Goal: Task Accomplishment & Management: Use online tool/utility

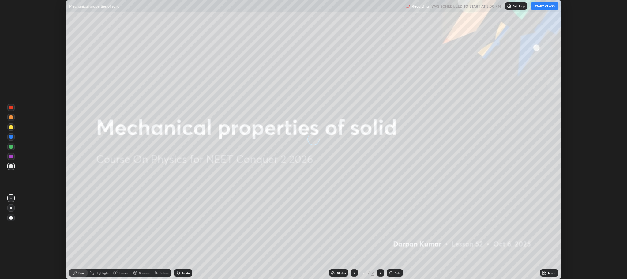
scroll to position [279, 627]
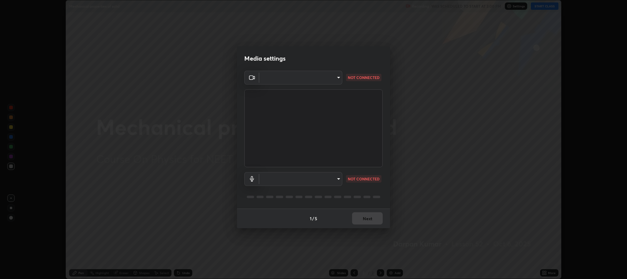
type input "c80d3bf10575ad33f4b5d1fb10ff13a26ee02380376c223a2a69b61b83159973"
click at [328, 183] on body "Erase all Mechanical properties of solid Recording WAS SCHEDULED TO START AT 3:…" at bounding box center [313, 139] width 627 height 279
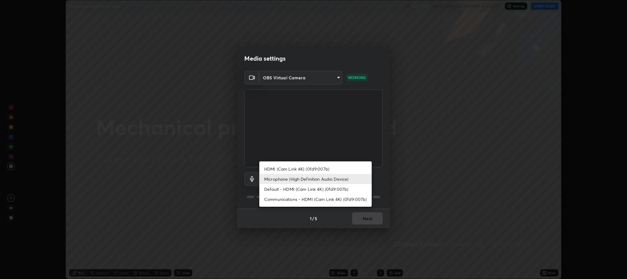
click at [298, 178] on li "Microphone (High Definition Audio Device)" at bounding box center [316, 179] width 112 height 10
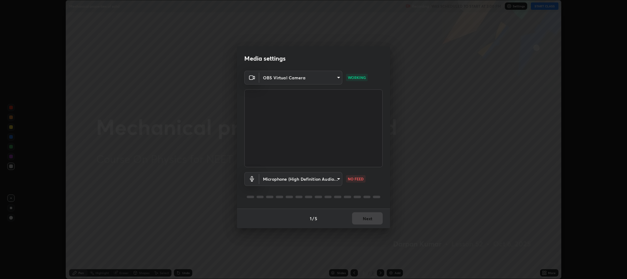
click at [296, 181] on body "Erase all Mechanical properties of solid Recording WAS SCHEDULED TO START AT 3:…" at bounding box center [313, 139] width 627 height 279
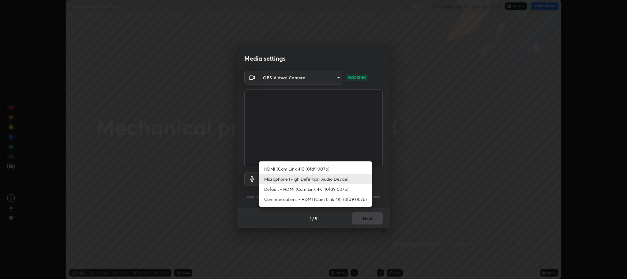
click at [297, 190] on li "Default - HDMI (Cam Link 4K) (0fd9:007b)" at bounding box center [316, 189] width 112 height 10
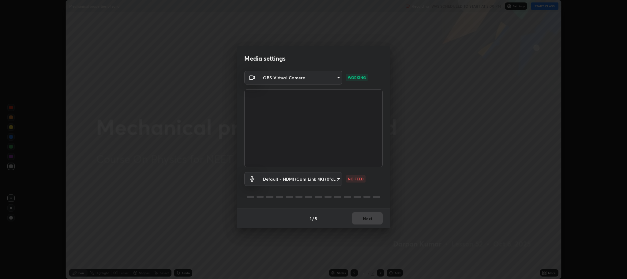
click at [305, 179] on body "Erase all Mechanical properties of solid Recording WAS SCHEDULED TO START AT 3:…" at bounding box center [313, 139] width 627 height 279
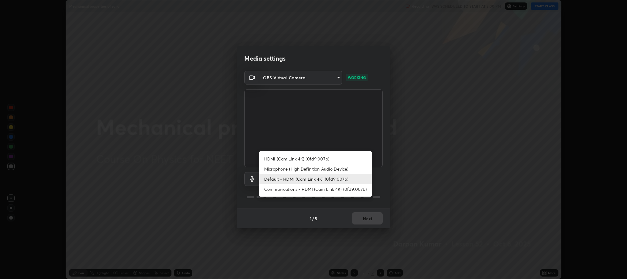
click at [303, 169] on li "Microphone (High Definition Audio Device)" at bounding box center [316, 169] width 112 height 10
type input "5bbe942587f9b9e4ef62c7eaecf7b5b672c844e988d61fc363ec547ffeb1f441"
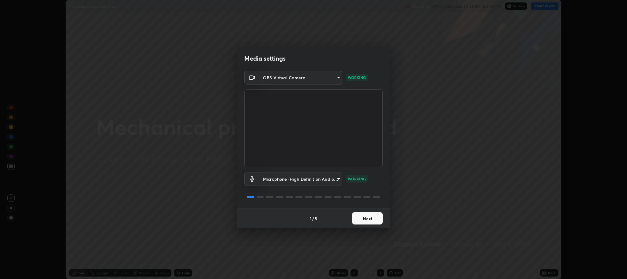
click at [366, 218] on button "Next" at bounding box center [367, 218] width 31 height 12
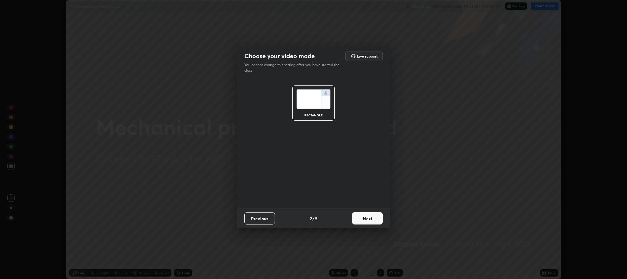
click at [370, 219] on button "Next" at bounding box center [367, 218] width 31 height 12
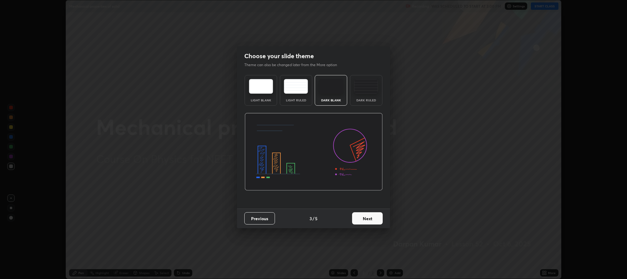
click at [378, 219] on button "Next" at bounding box center [367, 218] width 31 height 12
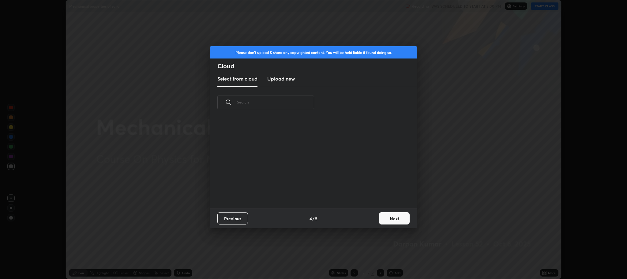
click at [381, 219] on button "Next" at bounding box center [394, 218] width 31 height 12
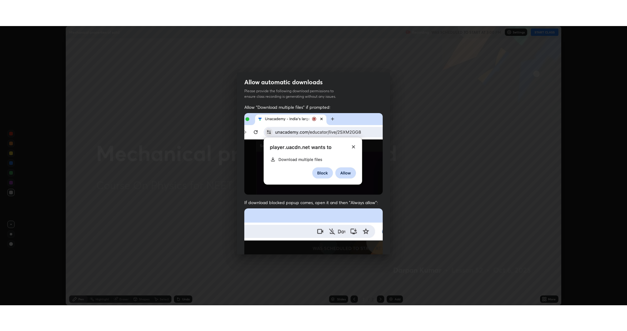
scroll to position [124, 0]
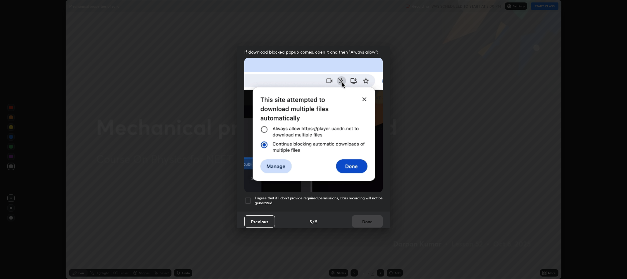
click at [323, 196] on h5 "I agree that if I don't provide required permissions, class recording will not …" at bounding box center [319, 200] width 128 height 9
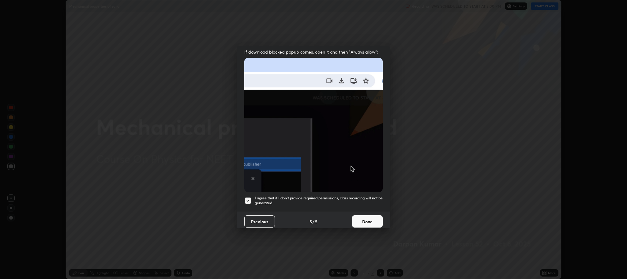
click at [352, 220] on button "Done" at bounding box center [367, 221] width 31 height 12
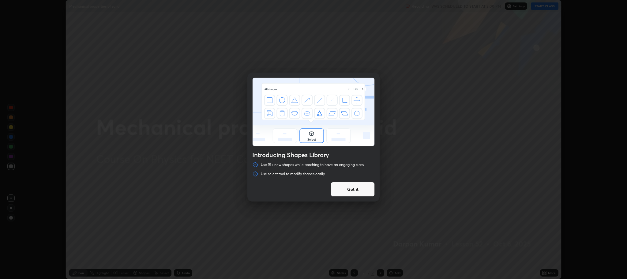
click at [352, 192] on button "Got it" at bounding box center [353, 189] width 44 height 15
click at [352, 190] on div at bounding box center [313, 139] width 627 height 279
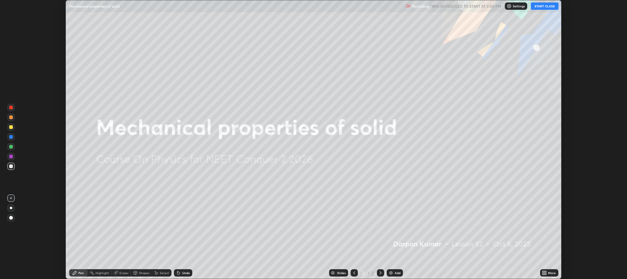
click at [544, 6] on button "START CLASS" at bounding box center [545, 5] width 28 height 7
click at [551, 274] on div "More" at bounding box center [552, 272] width 8 height 3
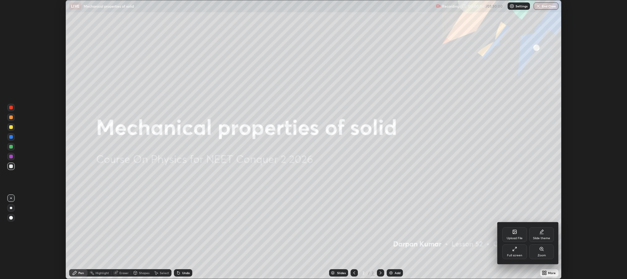
click at [521, 249] on div "Full screen" at bounding box center [515, 251] width 25 height 15
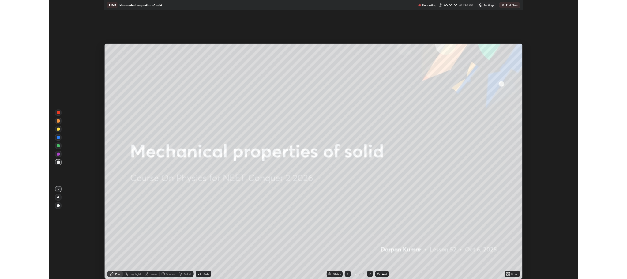
scroll to position [331, 627]
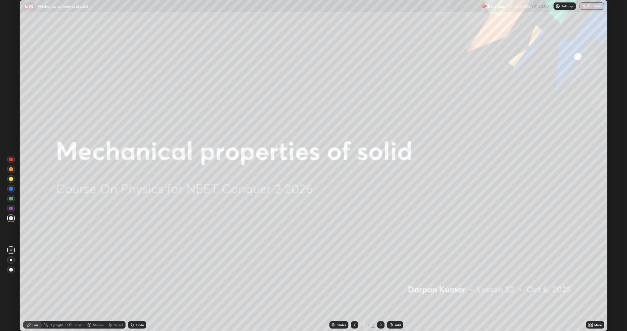
click at [390, 279] on img at bounding box center [391, 324] width 5 height 5
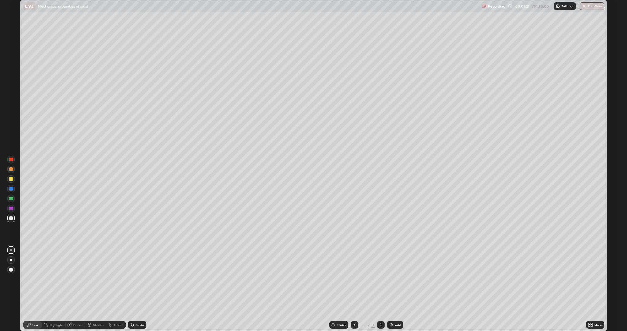
click at [11, 208] on div at bounding box center [11, 209] width 4 height 4
click at [96, 279] on div "Shapes" at bounding box center [98, 324] width 10 height 3
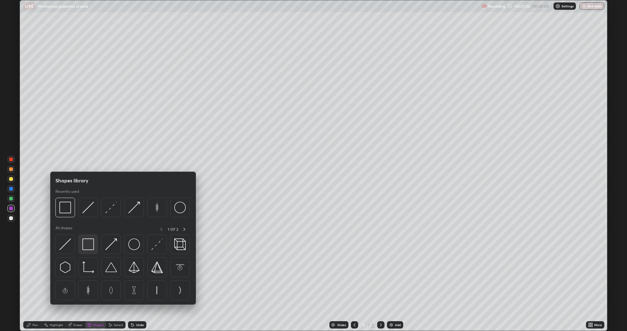
click at [81, 244] on div at bounding box center [88, 244] width 20 height 20
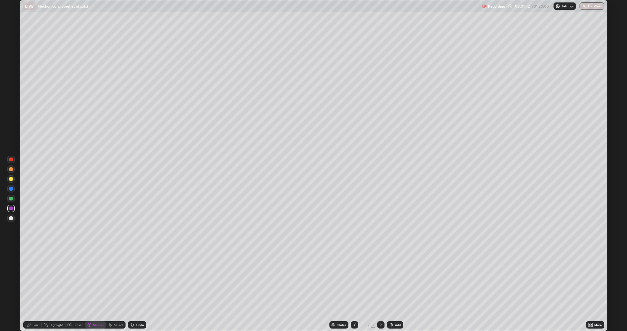
click at [32, 279] on div "Pen" at bounding box center [35, 324] width 6 height 3
click at [11, 199] on div at bounding box center [11, 199] width 4 height 4
click at [11, 169] on div at bounding box center [11, 169] width 4 height 4
click at [11, 218] on div at bounding box center [11, 218] width 4 height 4
click at [139, 279] on div "Undo" at bounding box center [140, 324] width 8 height 3
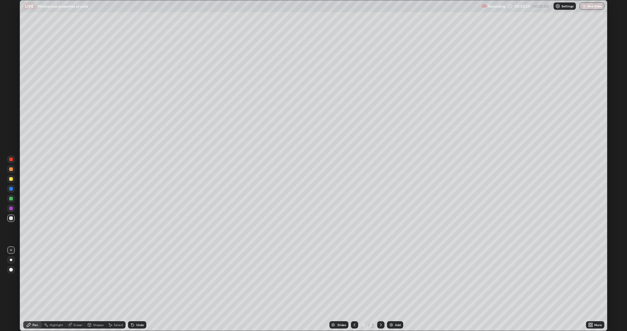
click at [135, 279] on div "Undo" at bounding box center [137, 324] width 18 height 7
click at [11, 208] on div at bounding box center [11, 209] width 4 height 4
click at [95, 279] on div "Shapes" at bounding box center [95, 324] width 21 height 7
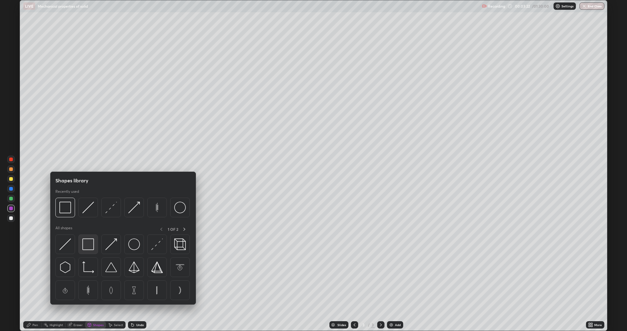
click at [89, 245] on img at bounding box center [88, 244] width 12 height 12
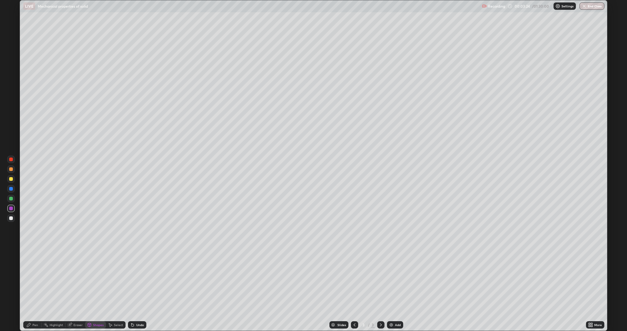
click at [35, 279] on div "Pen" at bounding box center [35, 324] width 6 height 3
click at [11, 179] on div at bounding box center [11, 179] width 4 height 4
click at [395, 279] on div "Add" at bounding box center [398, 324] width 6 height 3
click at [95, 279] on div "Shapes" at bounding box center [98, 324] width 10 height 3
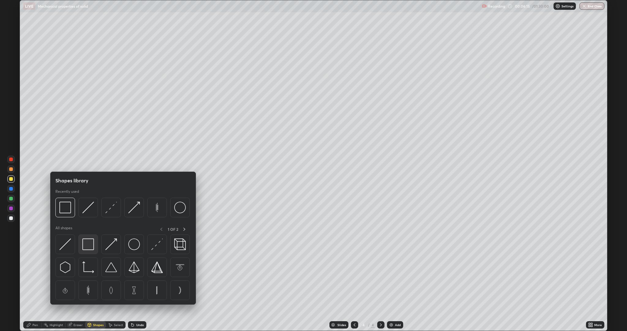
click at [85, 243] on img at bounding box center [88, 244] width 12 height 12
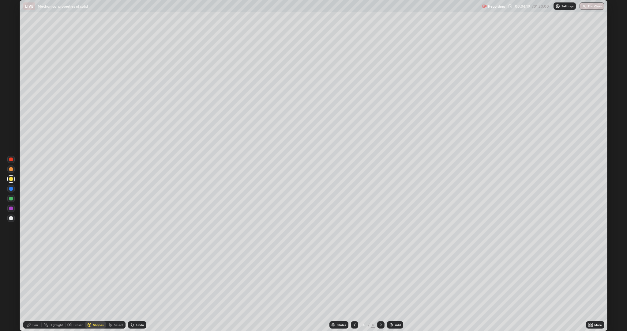
click at [98, 279] on div "Shapes" at bounding box center [98, 324] width 10 height 3
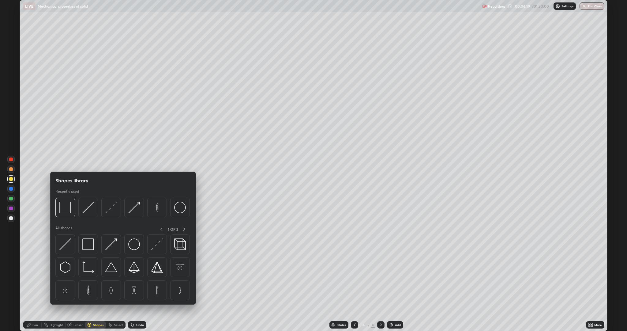
click at [90, 208] on img at bounding box center [88, 208] width 12 height 12
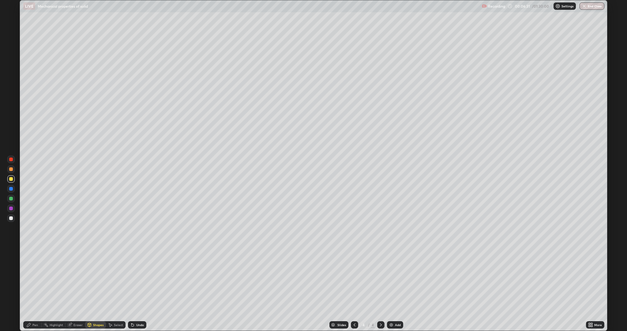
click at [139, 279] on div "Undo" at bounding box center [140, 324] width 8 height 3
click at [11, 218] on div at bounding box center [11, 218] width 4 height 4
click at [132, 279] on icon at bounding box center [132, 325] width 2 height 2
click at [35, 279] on div "Pen" at bounding box center [35, 324] width 6 height 3
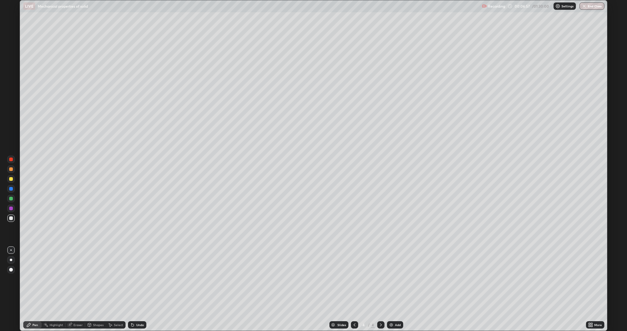
click at [11, 179] on div at bounding box center [11, 179] width 4 height 4
click at [12, 198] on div at bounding box center [11, 199] width 4 height 4
click at [10, 179] on div at bounding box center [11, 179] width 4 height 4
click at [593, 279] on div "More" at bounding box center [595, 324] width 18 height 7
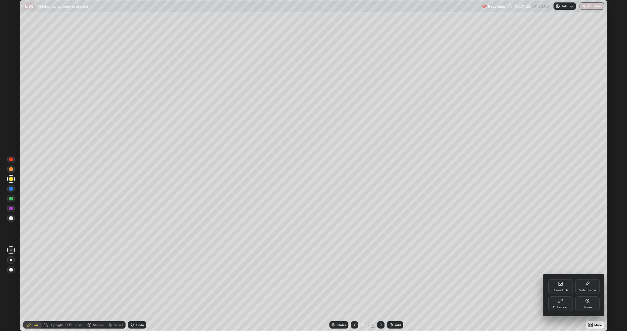
click at [560, 279] on icon at bounding box center [561, 300] width 5 height 5
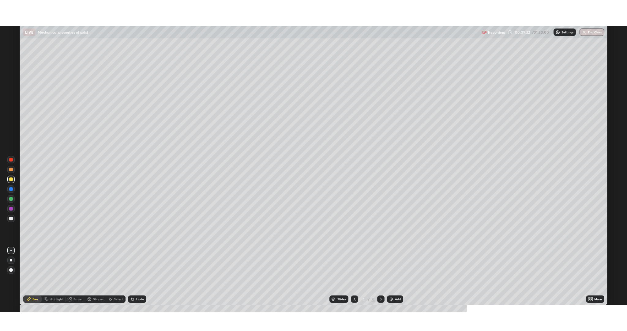
scroll to position [30360, 30011]
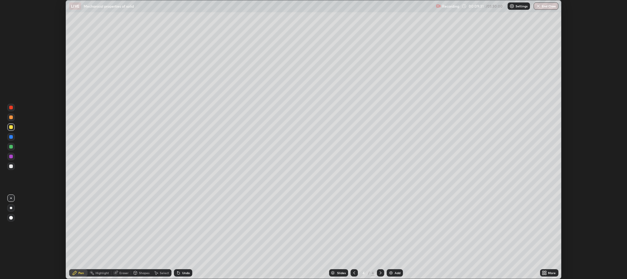
click at [185, 272] on div "Undo" at bounding box center [186, 272] width 8 height 3
click at [186, 272] on div "Undo" at bounding box center [186, 272] width 8 height 3
click at [189, 272] on div "Undo" at bounding box center [186, 272] width 8 height 3
click at [11, 147] on div at bounding box center [11, 147] width 4 height 4
click at [11, 157] on div at bounding box center [11, 157] width 4 height 4
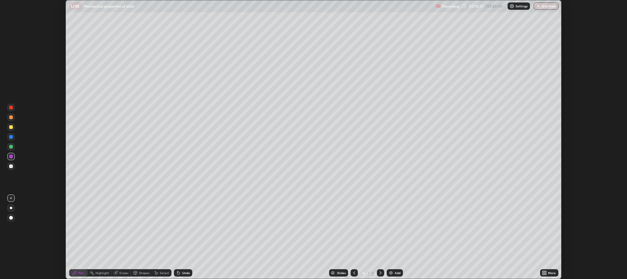
click at [393, 273] on img at bounding box center [391, 273] width 5 height 5
click at [139, 275] on div "Shapes" at bounding box center [144, 272] width 10 height 3
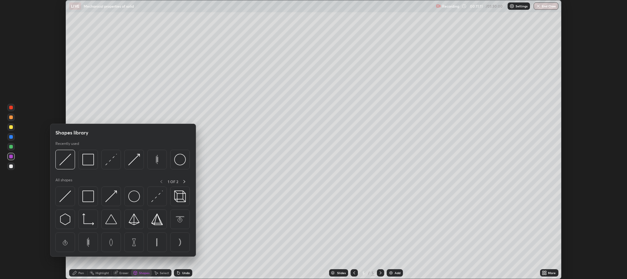
click at [78, 273] on div "Pen" at bounding box center [81, 272] width 6 height 3
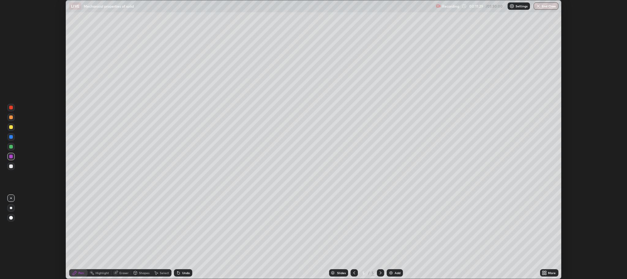
click at [124, 274] on div "Eraser" at bounding box center [123, 272] width 9 height 3
click at [83, 271] on div "Pen" at bounding box center [81, 272] width 6 height 3
click at [11, 168] on div at bounding box center [11, 167] width 4 height 4
click at [11, 147] on div at bounding box center [11, 147] width 4 height 4
click at [552, 273] on div "More" at bounding box center [552, 272] width 8 height 3
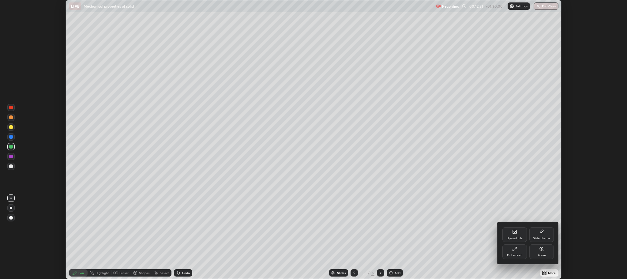
click at [514, 252] on div "Full screen" at bounding box center [515, 251] width 25 height 15
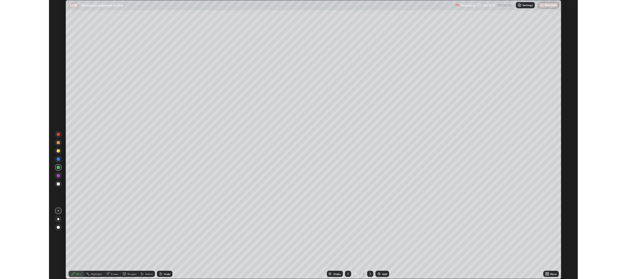
scroll to position [331, 627]
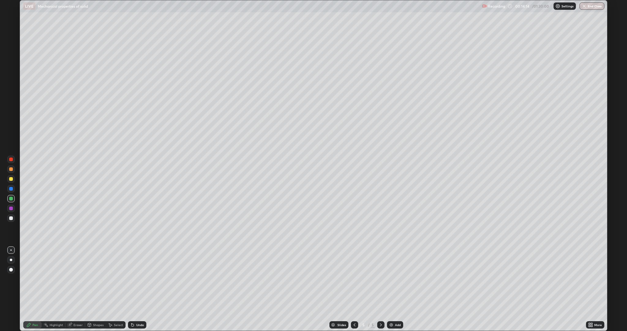
click at [11, 220] on div at bounding box center [11, 218] width 4 height 4
click at [144, 279] on div "Undo" at bounding box center [137, 324] width 18 height 7
click at [11, 208] on div at bounding box center [11, 209] width 4 height 4
click at [136, 279] on div "Undo" at bounding box center [140, 324] width 8 height 3
click at [398, 279] on div "Add" at bounding box center [398, 324] width 6 height 3
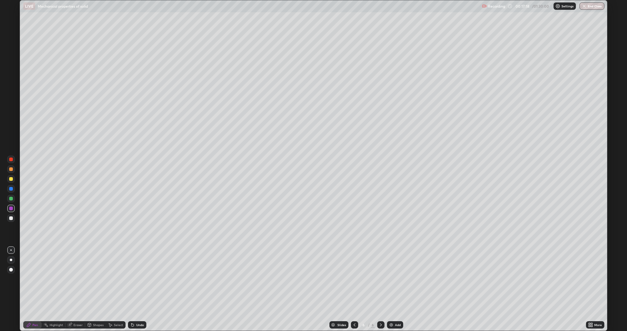
click at [98, 279] on div "Shapes" at bounding box center [98, 324] width 10 height 3
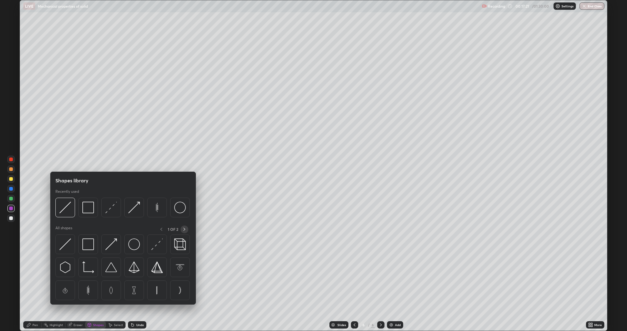
click at [185, 228] on icon at bounding box center [184, 229] width 5 height 5
click at [154, 245] on img at bounding box center [157, 244] width 12 height 12
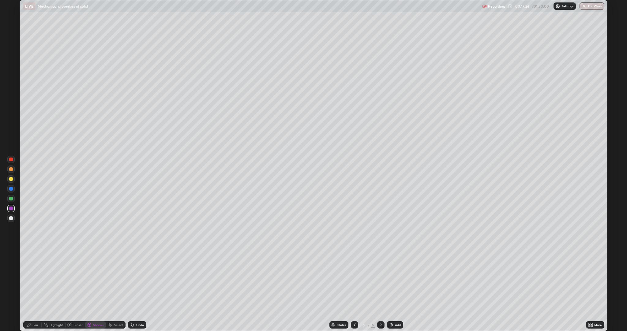
click at [136, 279] on div "Undo" at bounding box center [140, 324] width 8 height 3
click at [118, 279] on div "Select" at bounding box center [118, 324] width 9 height 3
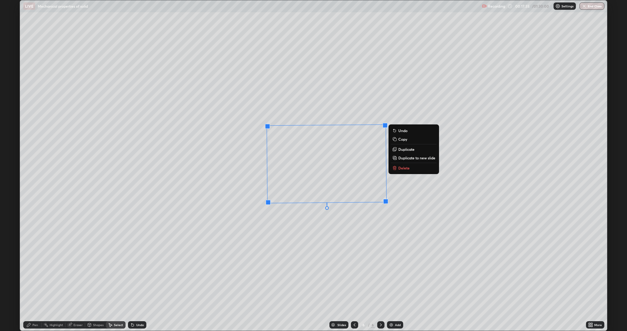
click at [28, 279] on icon at bounding box center [28, 324] width 5 height 5
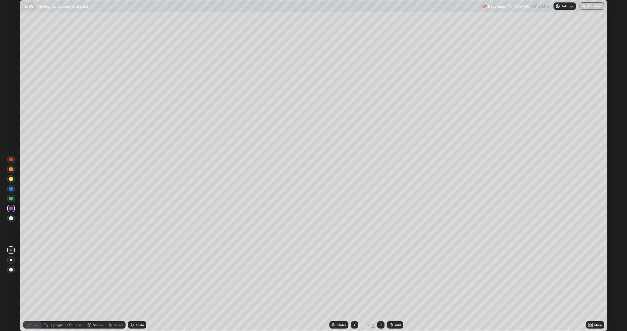
click at [110, 279] on icon at bounding box center [110, 325] width 3 height 4
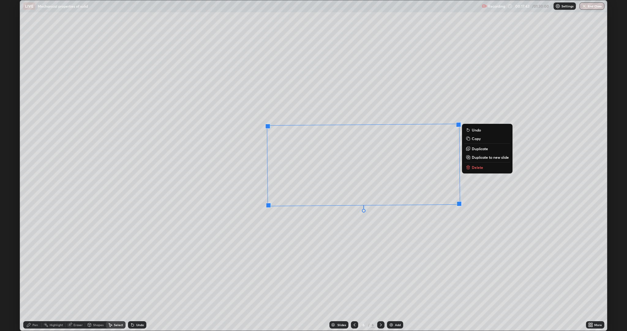
click at [418, 228] on div "270 ° Undo Copy Duplicate Duplicate to new slide Delete" at bounding box center [314, 165] width 588 height 330
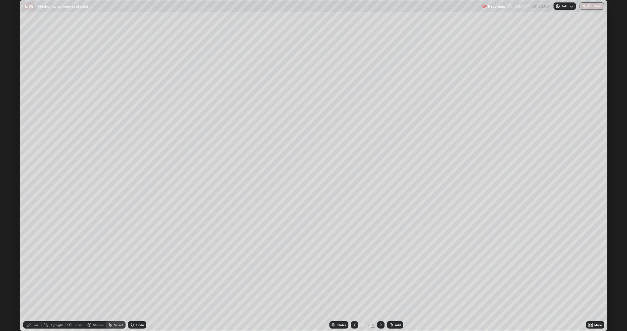
click at [36, 279] on div "Pen" at bounding box center [35, 324] width 6 height 3
click at [10, 199] on div at bounding box center [11, 199] width 4 height 4
click at [97, 279] on div "Shapes" at bounding box center [98, 324] width 10 height 3
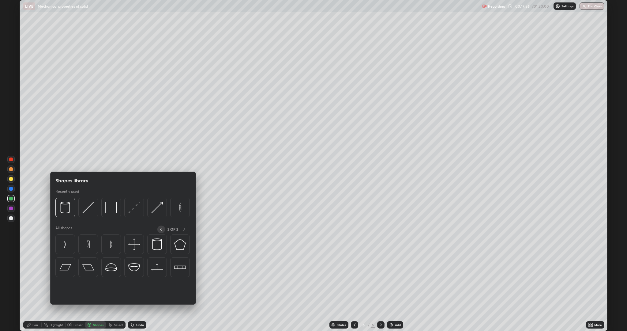
click at [161, 229] on icon at bounding box center [161, 229] width 5 height 5
click at [136, 244] on img at bounding box center [134, 244] width 12 height 12
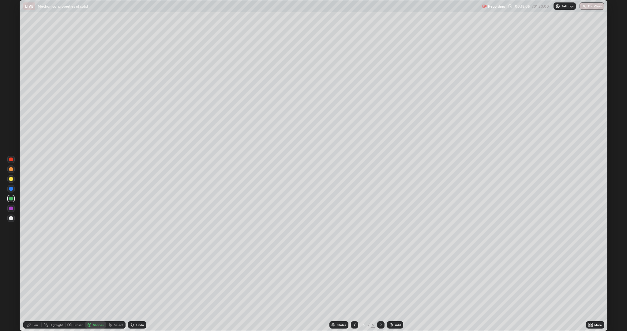
click at [116, 279] on div "Select" at bounding box center [118, 324] width 9 height 3
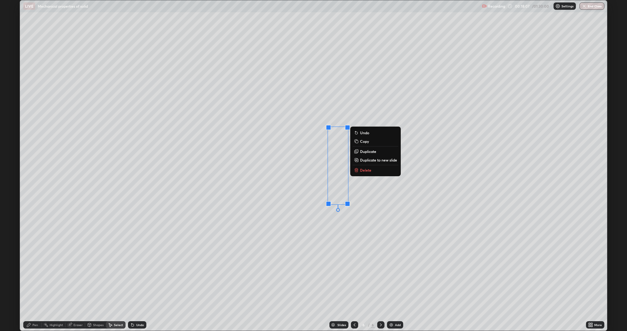
click at [370, 152] on p "Duplicate" at bounding box center [368, 151] width 16 height 5
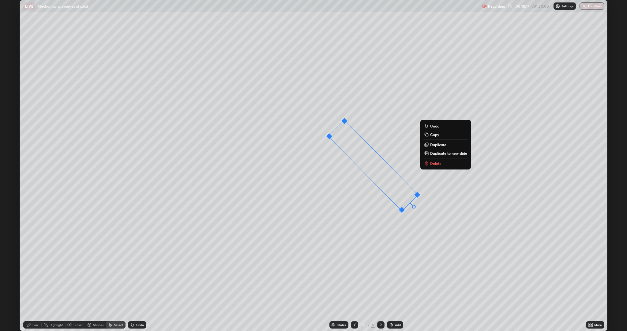
click at [404, 236] on div "45 ° Undo Copy Duplicate Duplicate to new slide Delete" at bounding box center [314, 165] width 588 height 330
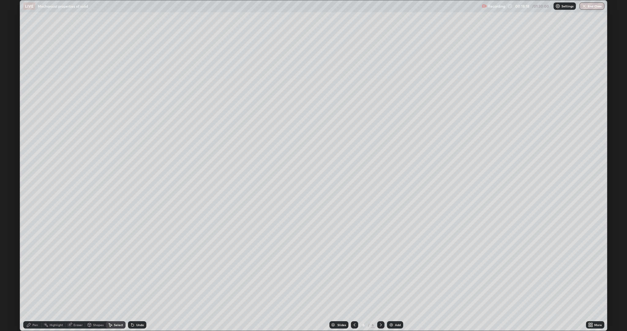
click at [30, 279] on icon at bounding box center [28, 324] width 5 height 5
click at [11, 208] on div at bounding box center [11, 209] width 4 height 4
click at [11, 169] on div at bounding box center [11, 169] width 4 height 4
click at [592, 279] on icon at bounding box center [592, 326] width 2 height 2
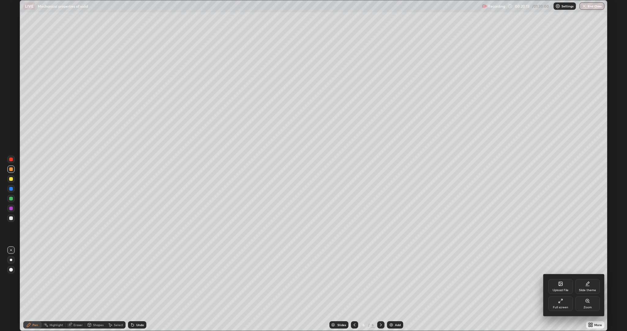
click at [560, 279] on div "Full screen" at bounding box center [560, 307] width 15 height 3
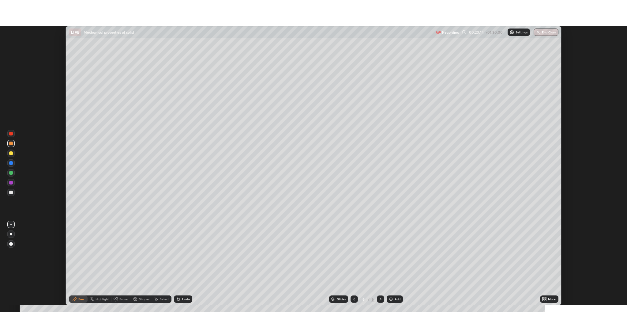
scroll to position [30360, 30011]
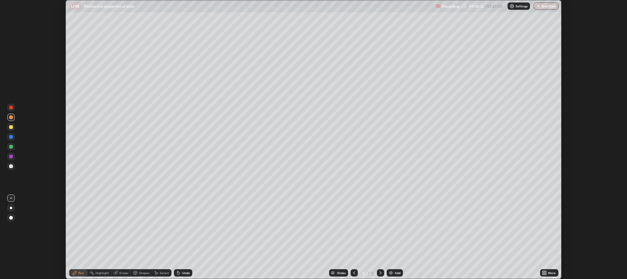
click at [550, 275] on div "More" at bounding box center [552, 272] width 8 height 3
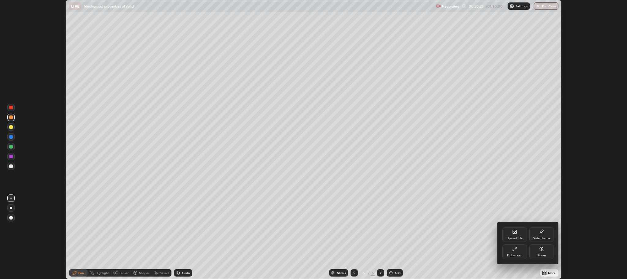
click at [516, 251] on icon at bounding box center [515, 249] width 5 height 5
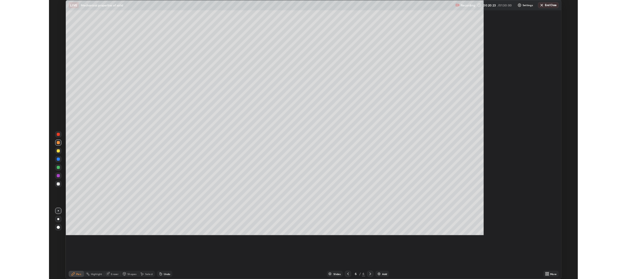
scroll to position [331, 627]
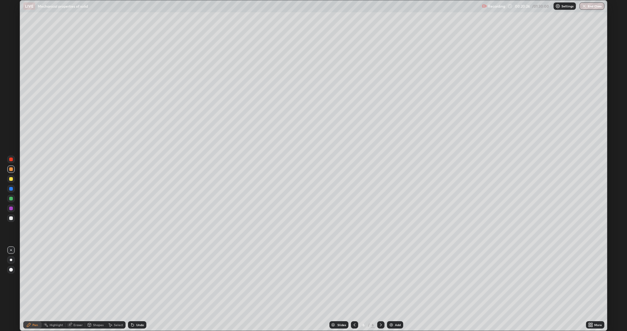
click at [11, 199] on div at bounding box center [11, 199] width 4 height 4
click at [75, 279] on div "Eraser" at bounding box center [78, 324] width 9 height 3
click at [29, 279] on icon at bounding box center [29, 325] width 4 height 4
click at [116, 279] on div "Select" at bounding box center [118, 324] width 9 height 3
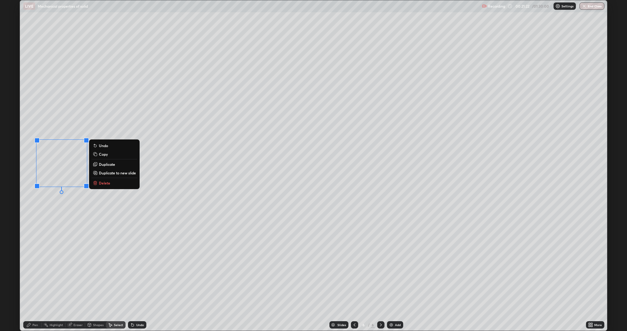
click at [104, 184] on p "Delete" at bounding box center [104, 182] width 11 height 5
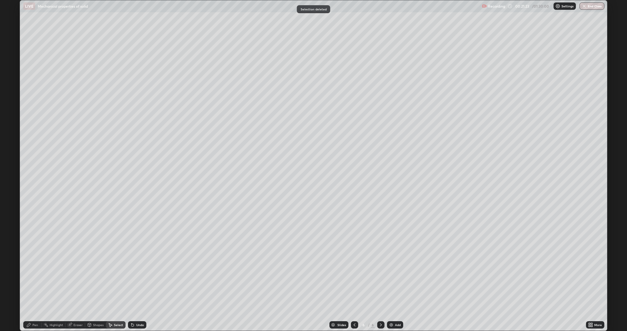
click at [29, 279] on icon at bounding box center [28, 324] width 5 height 5
click at [10, 218] on div at bounding box center [11, 218] width 4 height 4
click at [11, 180] on div at bounding box center [11, 179] width 4 height 4
click at [96, 279] on div "Shapes" at bounding box center [98, 324] width 10 height 3
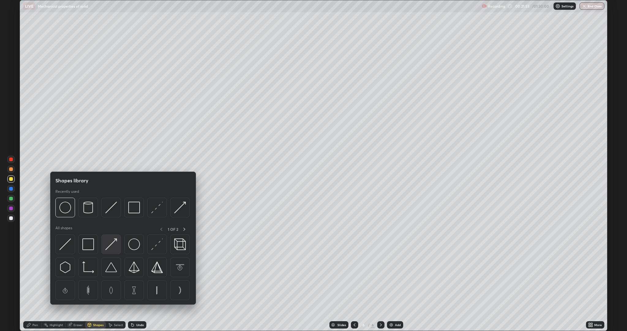
click at [115, 246] on img at bounding box center [111, 244] width 12 height 12
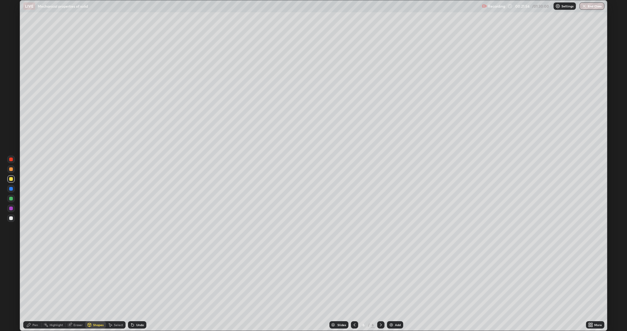
click at [35, 279] on div "Pen" at bounding box center [35, 324] width 6 height 3
click at [31, 279] on icon at bounding box center [28, 324] width 5 height 5
click at [11, 260] on div at bounding box center [11, 260] width 2 height 2
click at [12, 269] on div at bounding box center [11, 270] width 4 height 4
click at [94, 279] on div "Shapes" at bounding box center [95, 324] width 21 height 7
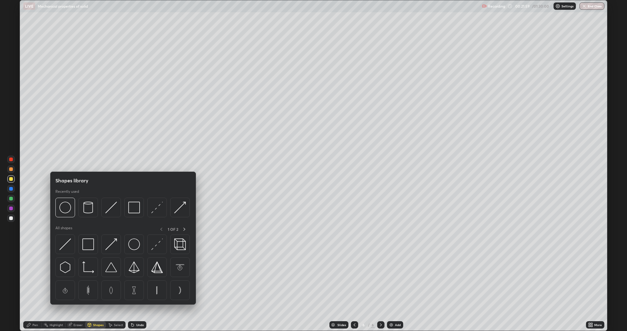
click at [115, 244] on img at bounding box center [111, 244] width 12 height 12
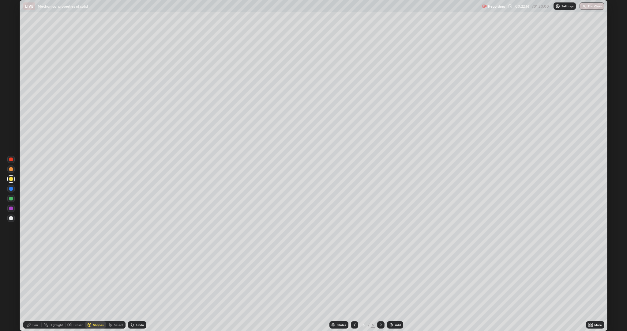
click at [35, 279] on div "Pen" at bounding box center [35, 324] width 6 height 3
click at [12, 220] on div at bounding box center [11, 218] width 4 height 4
click at [13, 250] on div at bounding box center [10, 249] width 7 height 7
click at [52, 279] on div "Highlight" at bounding box center [54, 324] width 24 height 7
click at [33, 279] on div "Pen" at bounding box center [35, 324] width 6 height 3
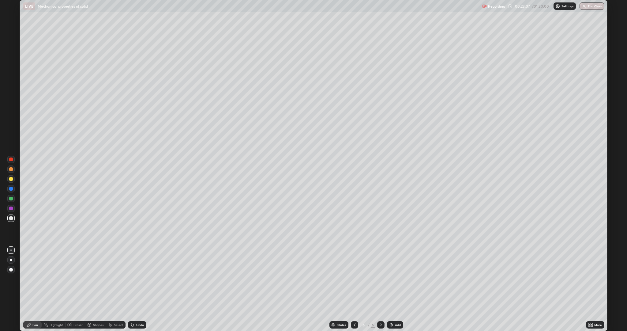
click at [11, 199] on div at bounding box center [11, 199] width 4 height 4
click at [141, 279] on div "Undo" at bounding box center [140, 324] width 8 height 3
click at [140, 279] on div "Undo" at bounding box center [140, 324] width 8 height 3
click at [132, 279] on icon at bounding box center [132, 324] width 5 height 5
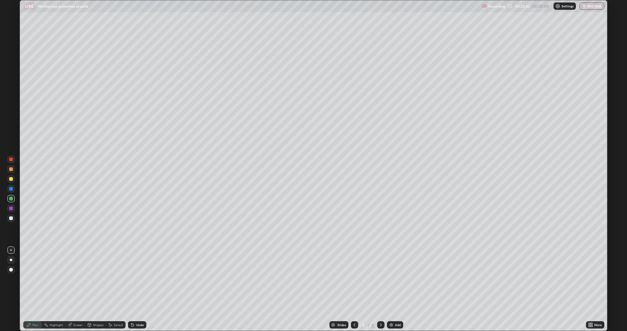
click at [132, 279] on icon at bounding box center [132, 325] width 2 height 2
click at [133, 279] on icon at bounding box center [132, 324] width 5 height 5
click at [134, 279] on icon at bounding box center [132, 324] width 5 height 5
click at [131, 279] on icon at bounding box center [132, 325] width 2 height 2
click at [131, 279] on icon at bounding box center [131, 323] width 1 height 1
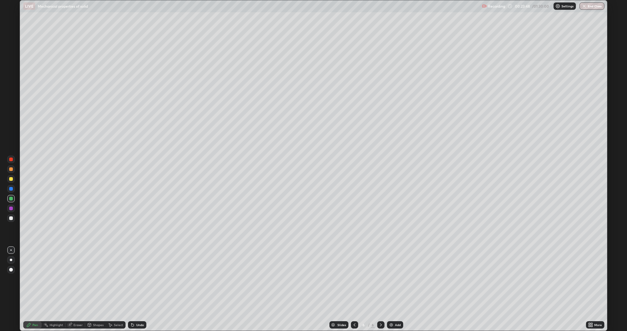
click at [132, 279] on icon at bounding box center [132, 325] width 2 height 2
click at [135, 279] on div "Undo" at bounding box center [137, 324] width 18 height 7
click at [134, 279] on icon at bounding box center [132, 324] width 5 height 5
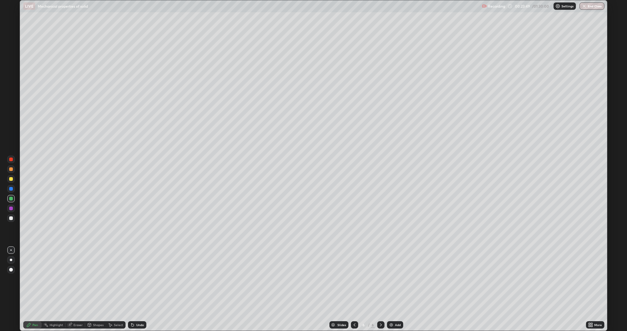
click at [133, 279] on icon at bounding box center [132, 325] width 2 height 2
click at [135, 279] on div "Undo" at bounding box center [137, 324] width 18 height 7
click at [138, 279] on div "Undo" at bounding box center [140, 324] width 8 height 3
click at [132, 279] on icon at bounding box center [132, 325] width 2 height 2
click at [10, 209] on div at bounding box center [11, 209] width 4 height 4
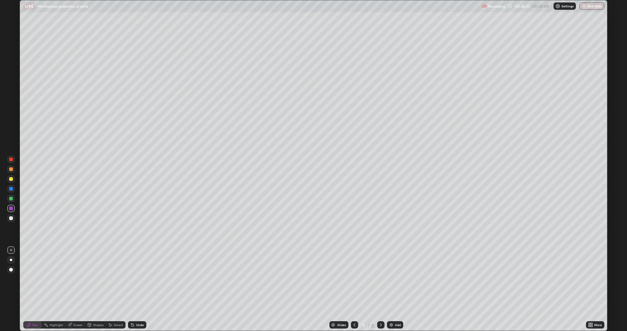
click at [393, 279] on img at bounding box center [391, 324] width 5 height 5
click at [11, 218] on div at bounding box center [11, 218] width 4 height 4
click at [80, 279] on div "Eraser" at bounding box center [78, 324] width 9 height 3
click at [44, 279] on icon at bounding box center [46, 324] width 5 height 5
click at [37, 279] on div "Pen" at bounding box center [35, 324] width 6 height 3
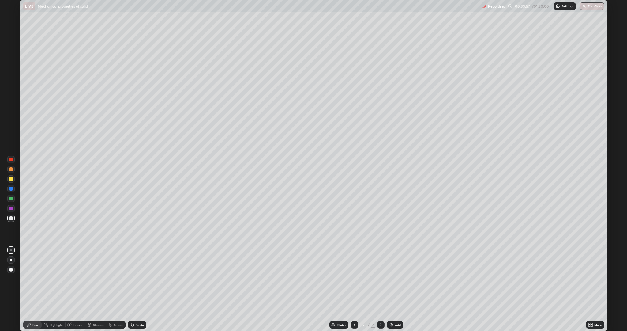
click at [397, 279] on div "Add" at bounding box center [398, 324] width 6 height 3
click at [11, 208] on div at bounding box center [11, 209] width 4 height 4
click at [11, 199] on div at bounding box center [11, 199] width 4 height 4
click at [95, 279] on div "Shapes" at bounding box center [98, 324] width 10 height 3
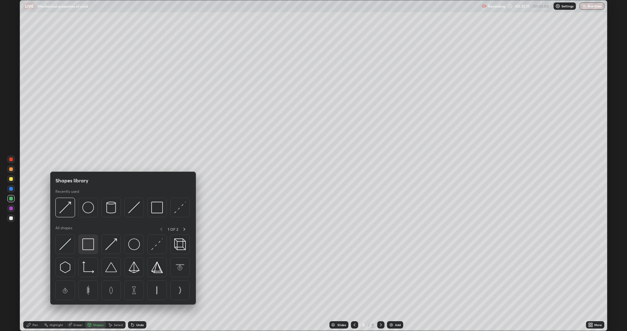
click at [87, 245] on img at bounding box center [88, 244] width 12 height 12
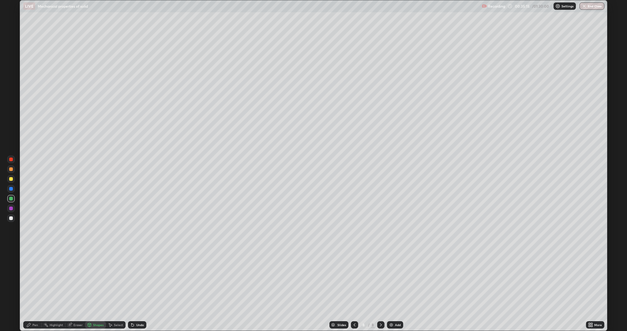
click at [91, 279] on icon at bounding box center [89, 324] width 5 height 5
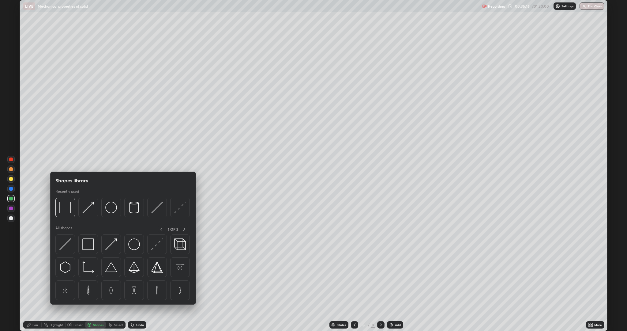
click at [89, 279] on icon at bounding box center [89, 325] width 0 height 2
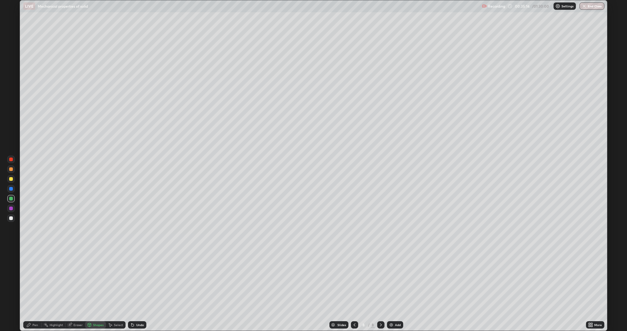
click at [9, 218] on div at bounding box center [11, 218] width 4 height 4
click at [33, 279] on div "Pen" at bounding box center [35, 324] width 6 height 3
click at [11, 207] on div at bounding box center [11, 209] width 4 height 4
click at [11, 199] on div at bounding box center [11, 199] width 4 height 4
click at [10, 189] on div at bounding box center [11, 189] width 4 height 4
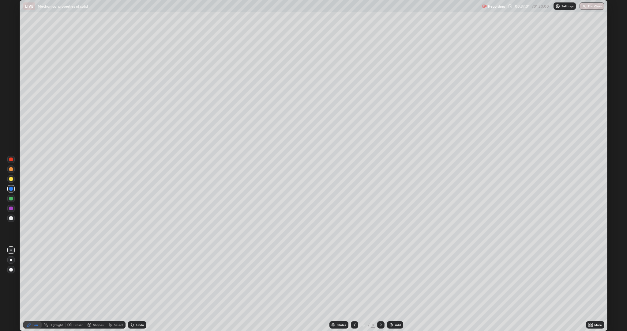
click at [13, 179] on div at bounding box center [11, 179] width 4 height 4
click at [71, 279] on icon at bounding box center [69, 324] width 5 height 5
click at [10, 279] on icon at bounding box center [9, 302] width 1 height 1
click at [32, 279] on div "Pen" at bounding box center [35, 324] width 6 height 3
click at [78, 279] on div "Eraser" at bounding box center [78, 324] width 9 height 3
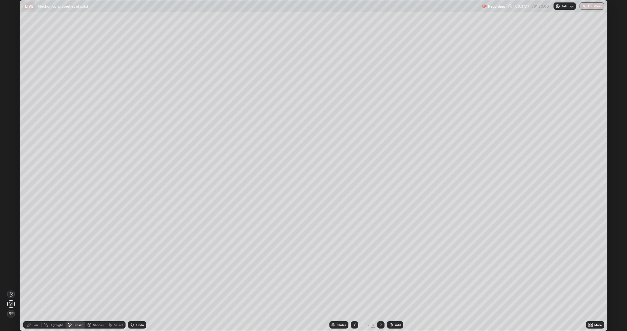
click at [32, 279] on div "Pen" at bounding box center [35, 324] width 6 height 3
click at [96, 279] on div "Shapes" at bounding box center [98, 324] width 10 height 3
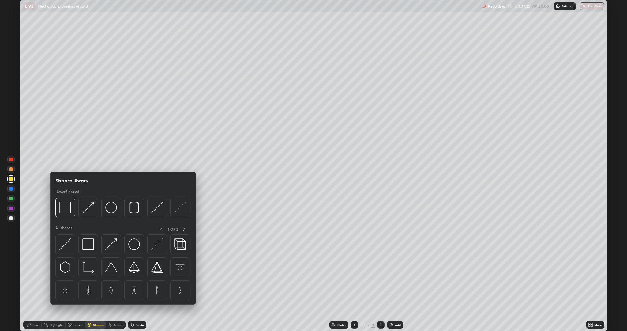
click at [95, 279] on div "Shapes" at bounding box center [98, 324] width 10 height 3
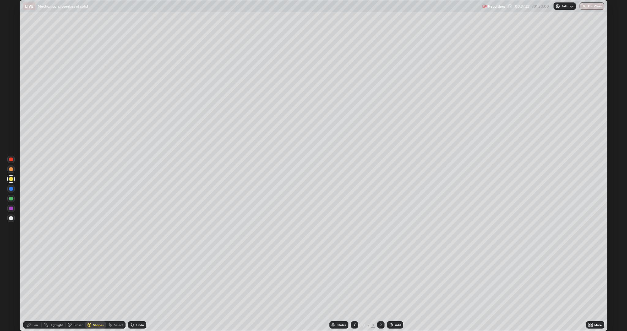
click at [28, 279] on icon at bounding box center [28, 324] width 5 height 5
click at [82, 279] on div "Eraser" at bounding box center [76, 324] width 20 height 7
click at [30, 279] on icon at bounding box center [29, 325] width 4 height 4
click at [395, 279] on div "Add" at bounding box center [398, 324] width 6 height 3
click at [11, 199] on div at bounding box center [11, 199] width 4 height 4
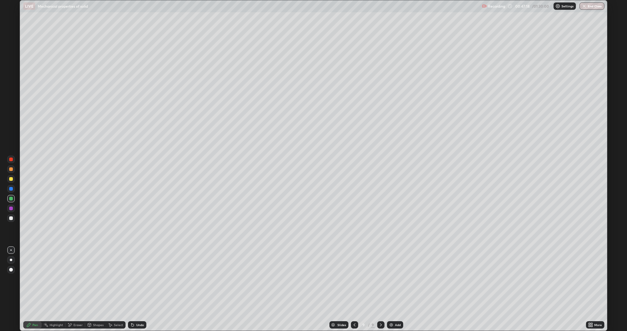
click at [11, 169] on div at bounding box center [11, 169] width 4 height 4
click at [78, 279] on div "Eraser" at bounding box center [78, 324] width 9 height 3
click at [137, 279] on div "Undo" at bounding box center [140, 324] width 8 height 3
click at [139, 279] on div "Undo" at bounding box center [140, 324] width 8 height 3
click at [36, 279] on div "Pen" at bounding box center [35, 324] width 6 height 3
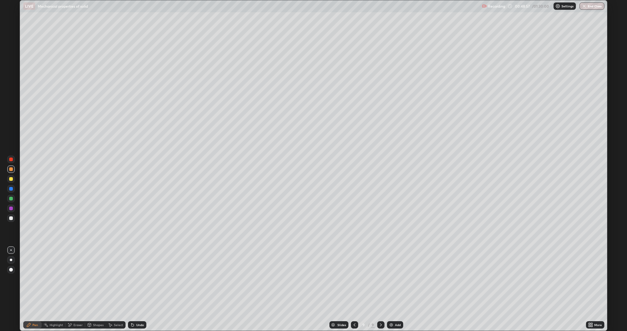
click at [74, 279] on div "Eraser" at bounding box center [78, 324] width 9 height 3
click at [25, 279] on div "Pen" at bounding box center [32, 324] width 18 height 7
click at [77, 279] on div "Eraser" at bounding box center [78, 324] width 9 height 3
click at [35, 279] on div "Pen" at bounding box center [35, 324] width 6 height 3
click at [139, 279] on div "Undo" at bounding box center [140, 324] width 8 height 3
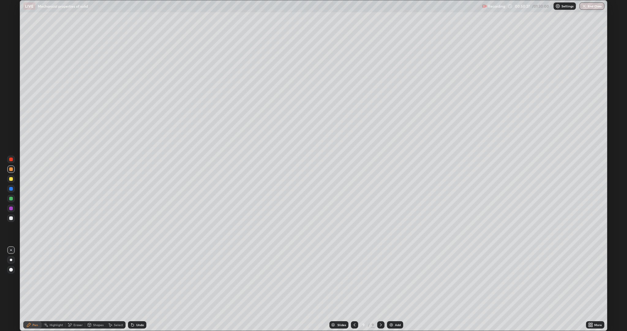
click at [11, 218] on div at bounding box center [11, 218] width 4 height 4
click at [11, 208] on div at bounding box center [11, 209] width 4 height 4
click at [394, 279] on div "Add" at bounding box center [395, 324] width 16 height 7
click at [9, 178] on div at bounding box center [11, 179] width 4 height 4
click at [134, 279] on icon at bounding box center [132, 324] width 5 height 5
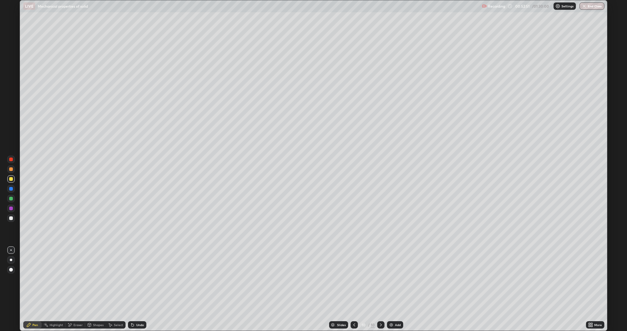
click at [134, 279] on icon at bounding box center [132, 324] width 5 height 5
click at [98, 279] on div "Shapes" at bounding box center [98, 324] width 10 height 3
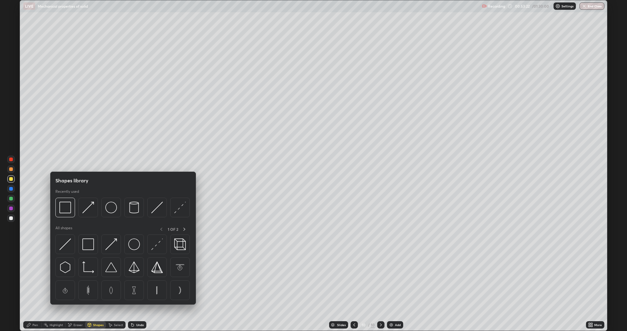
click at [119, 279] on div "Select" at bounding box center [118, 324] width 9 height 3
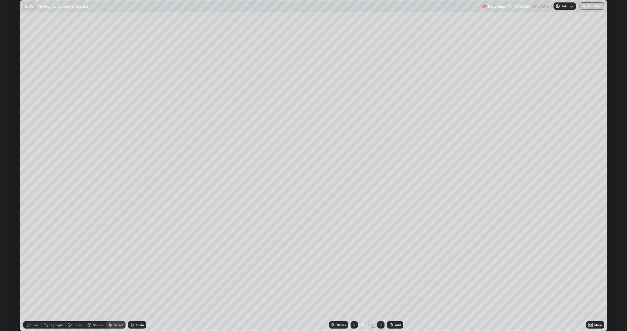
click at [119, 279] on div "Select" at bounding box center [118, 324] width 9 height 3
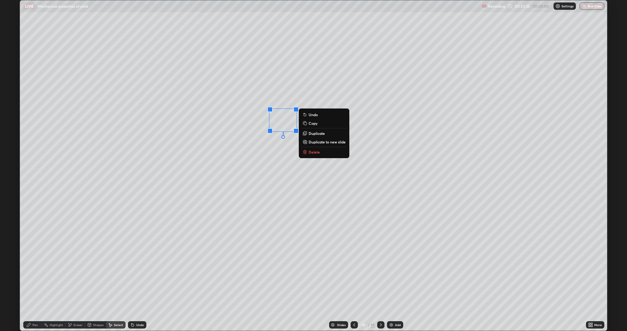
click at [312, 150] on p "Delete" at bounding box center [314, 152] width 11 height 5
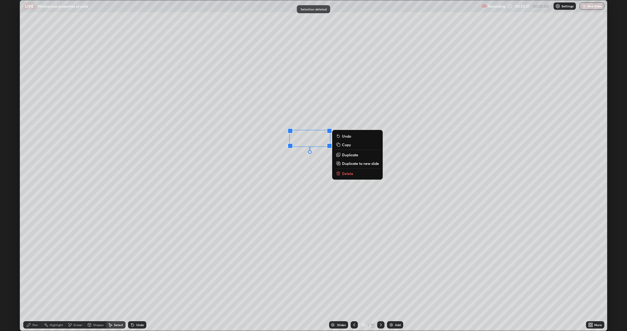
click at [345, 154] on p "Duplicate" at bounding box center [350, 154] width 16 height 5
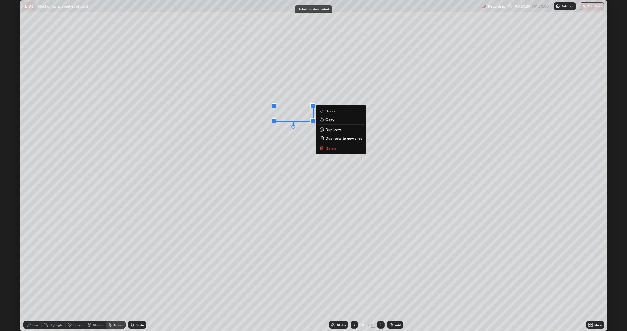
click at [264, 162] on div "0 ° Undo Copy Duplicate Duplicate to new slide Delete" at bounding box center [314, 165] width 588 height 330
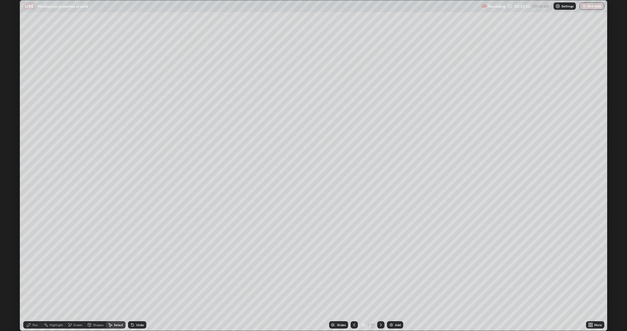
click at [31, 279] on icon at bounding box center [28, 324] width 5 height 5
click at [11, 218] on div at bounding box center [11, 218] width 4 height 4
click at [11, 208] on div at bounding box center [11, 209] width 4 height 4
click at [133, 279] on icon at bounding box center [132, 324] width 5 height 5
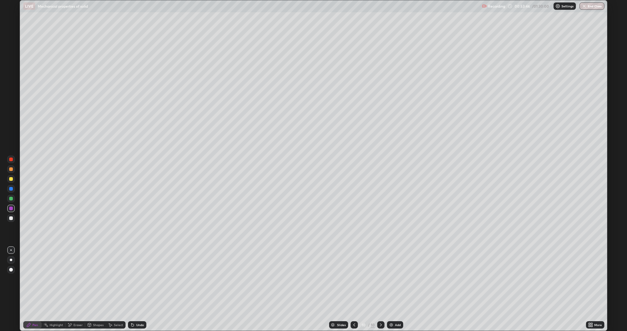
click at [133, 279] on icon at bounding box center [132, 324] width 5 height 5
click at [132, 279] on icon at bounding box center [132, 325] width 2 height 2
click at [138, 279] on div "Undo" at bounding box center [140, 324] width 8 height 3
click at [592, 279] on icon at bounding box center [592, 326] width 2 height 2
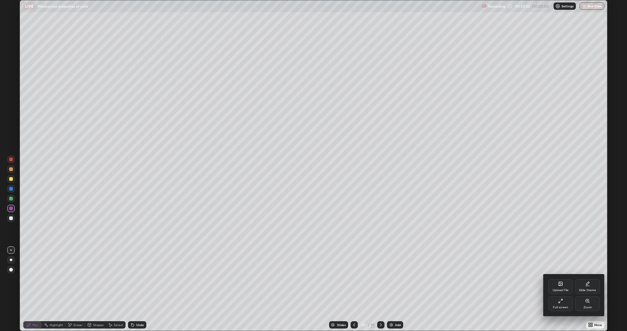
click at [561, 279] on icon at bounding box center [561, 300] width 5 height 5
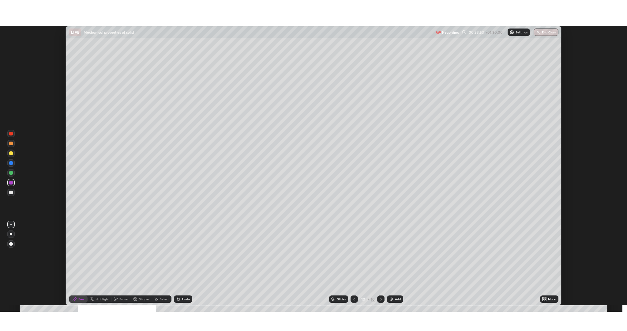
scroll to position [30360, 30011]
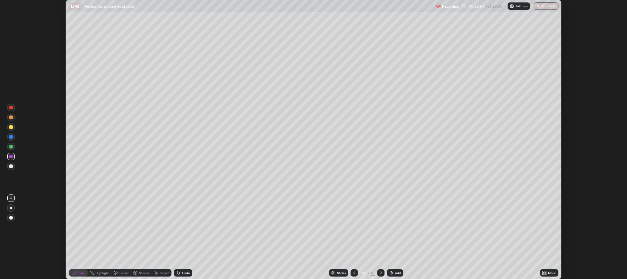
click at [552, 273] on div "More" at bounding box center [552, 272] width 8 height 3
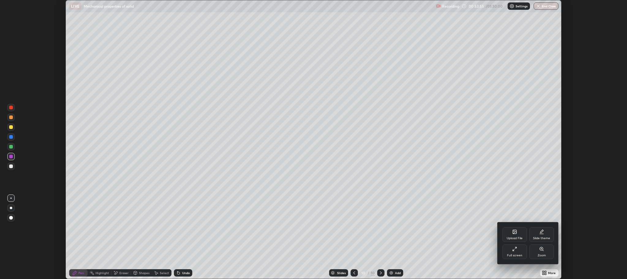
click at [515, 247] on icon at bounding box center [515, 249] width 5 height 5
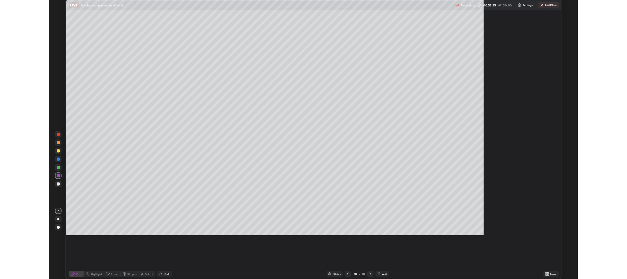
scroll to position [331, 627]
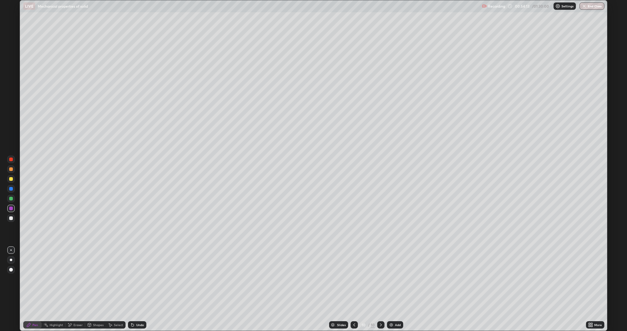
click at [11, 199] on div at bounding box center [11, 199] width 4 height 4
click at [11, 218] on div at bounding box center [11, 218] width 4 height 4
click at [391, 279] on img at bounding box center [391, 324] width 5 height 5
click at [11, 179] on div at bounding box center [11, 179] width 4 height 4
click at [11, 199] on div at bounding box center [11, 199] width 4 height 4
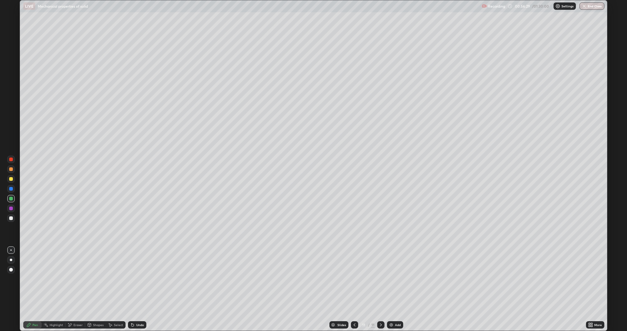
click at [11, 188] on div at bounding box center [11, 189] width 4 height 4
click at [10, 178] on div at bounding box center [11, 179] width 4 height 4
click at [9, 187] on div at bounding box center [10, 188] width 7 height 7
click at [77, 279] on div "Eraser" at bounding box center [78, 324] width 9 height 3
click at [10, 279] on icon at bounding box center [9, 302] width 1 height 1
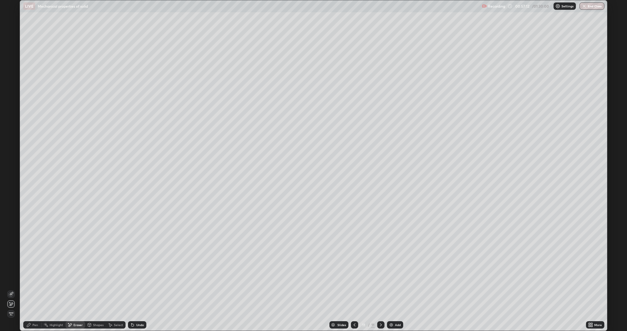
click at [9, 279] on icon at bounding box center [11, 294] width 5 height 5
click at [33, 279] on div "Pen" at bounding box center [35, 324] width 6 height 3
click at [135, 279] on div "Undo" at bounding box center [137, 324] width 18 height 7
click at [136, 279] on div "Undo" at bounding box center [137, 324] width 18 height 7
click at [69, 279] on icon at bounding box center [70, 325] width 4 height 4
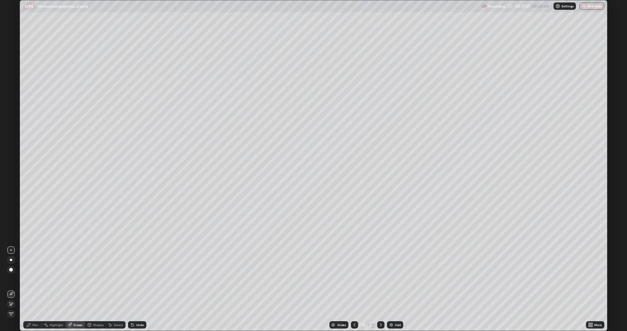
click at [29, 279] on icon at bounding box center [29, 325] width 4 height 4
click at [12, 198] on div at bounding box center [11, 199] width 4 height 4
click at [12, 209] on div at bounding box center [11, 209] width 4 height 4
click at [393, 279] on img at bounding box center [391, 324] width 5 height 5
click at [11, 199] on div at bounding box center [11, 199] width 4 height 4
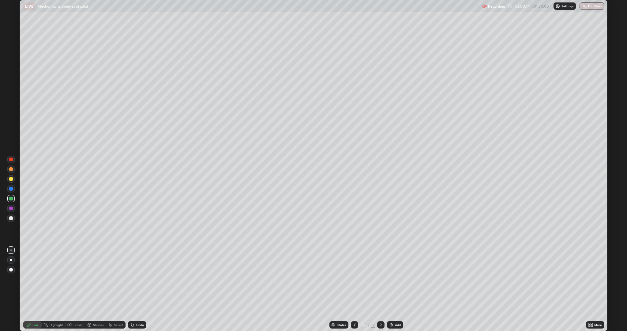
click at [11, 208] on div at bounding box center [11, 209] width 4 height 4
click at [11, 179] on div at bounding box center [11, 179] width 4 height 4
click at [97, 279] on div "Shapes" at bounding box center [98, 324] width 10 height 3
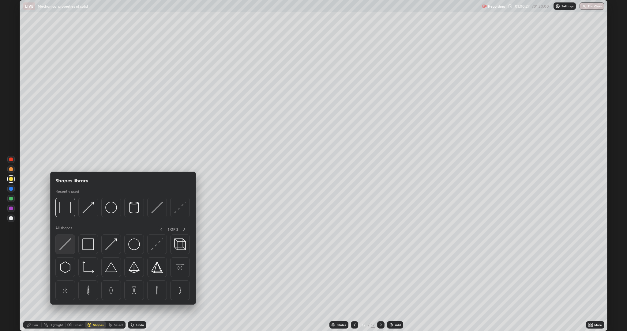
click at [65, 245] on img at bounding box center [65, 244] width 12 height 12
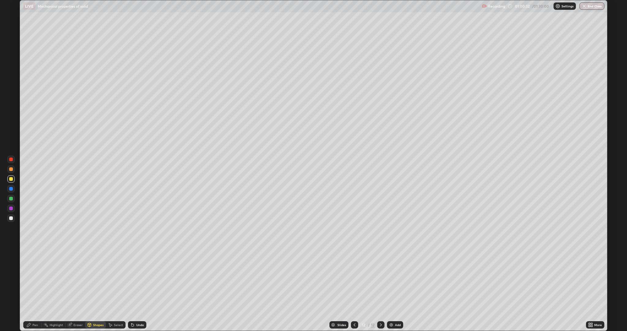
click at [35, 279] on div "Pen" at bounding box center [35, 324] width 6 height 3
click at [100, 279] on div "Shapes" at bounding box center [98, 324] width 10 height 3
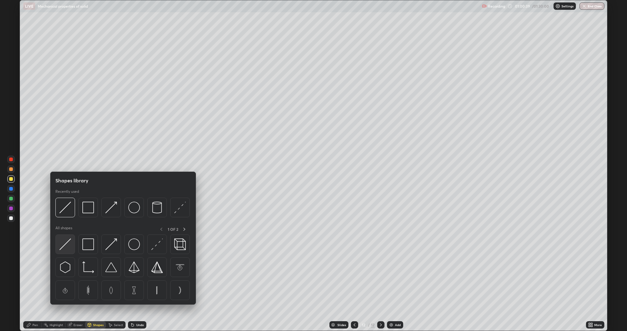
click at [62, 245] on img at bounding box center [65, 244] width 12 height 12
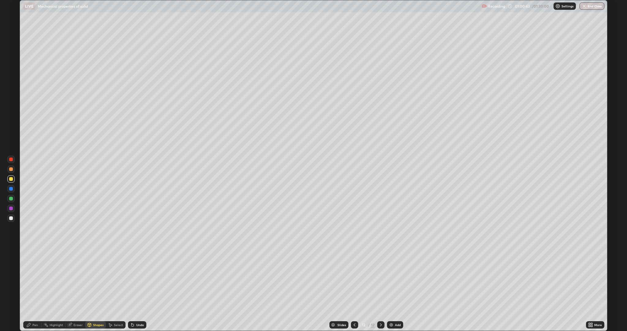
click at [30, 279] on icon at bounding box center [28, 324] width 5 height 5
click at [11, 169] on div at bounding box center [11, 169] width 4 height 4
click at [354, 279] on icon at bounding box center [354, 324] width 5 height 5
click at [381, 279] on icon at bounding box center [381, 324] width 5 height 5
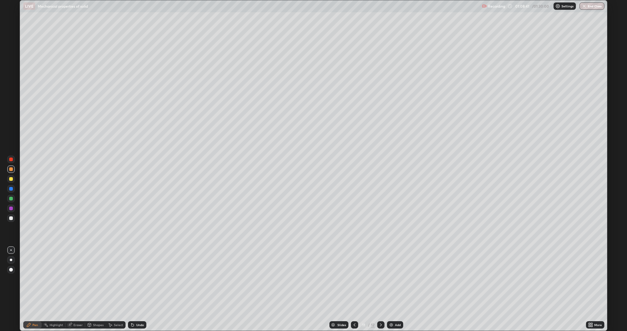
click at [381, 279] on icon at bounding box center [381, 324] width 5 height 5
click at [12, 219] on div at bounding box center [11, 218] width 4 height 4
click at [55, 279] on div "Highlight" at bounding box center [56, 324] width 13 height 3
click at [35, 279] on div "Pen" at bounding box center [35, 324] width 6 height 3
click at [11, 210] on div at bounding box center [11, 209] width 4 height 4
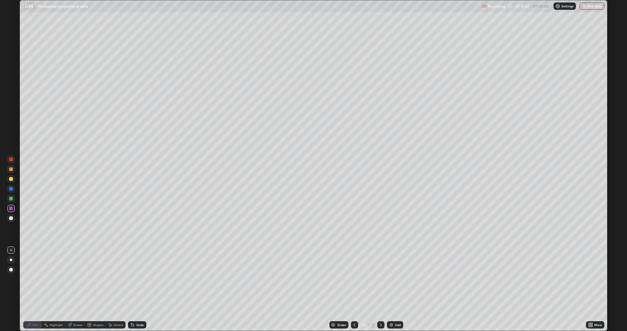
click at [144, 279] on div "Undo" at bounding box center [137, 324] width 18 height 7
click at [140, 279] on div "Undo" at bounding box center [140, 324] width 8 height 3
click at [139, 279] on div "Undo" at bounding box center [140, 324] width 8 height 3
click at [14, 199] on div at bounding box center [10, 198] width 7 height 7
click at [74, 279] on div "Eraser" at bounding box center [78, 324] width 9 height 3
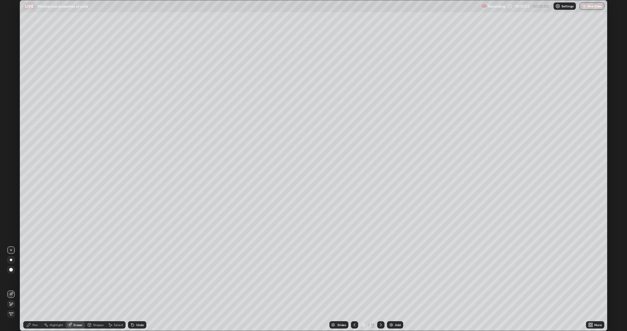
click at [11, 279] on icon at bounding box center [11, 303] width 5 height 5
click at [35, 279] on div "Pen" at bounding box center [35, 324] width 6 height 3
click at [80, 279] on div "Eraser" at bounding box center [78, 324] width 9 height 3
click at [44, 279] on circle at bounding box center [44, 324] width 1 height 1
click at [37, 279] on div "Pen" at bounding box center [35, 324] width 6 height 3
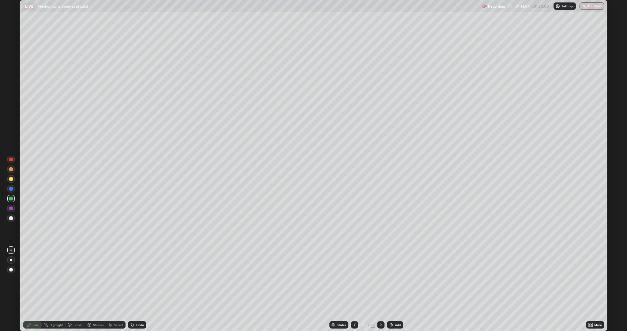
click at [11, 218] on div at bounding box center [11, 218] width 4 height 4
click at [77, 279] on div "Eraser" at bounding box center [78, 324] width 9 height 3
click at [12, 279] on icon at bounding box center [11, 294] width 5 height 5
click at [32, 279] on div "Pen" at bounding box center [32, 324] width 18 height 7
click at [82, 279] on div "Eraser" at bounding box center [76, 324] width 20 height 7
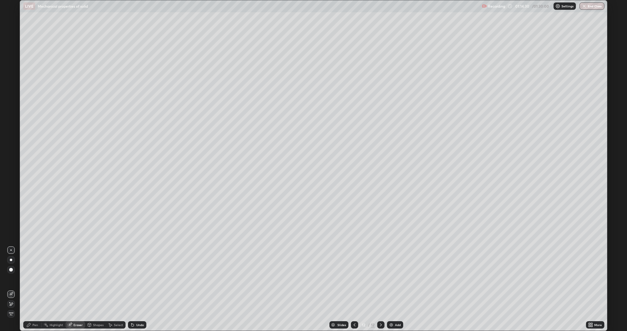
click at [11, 279] on icon at bounding box center [11, 303] width 5 height 5
click at [32, 279] on div "Pen" at bounding box center [32, 324] width 18 height 7
click at [70, 279] on icon at bounding box center [70, 324] width 3 height 3
click at [34, 279] on div "Pen" at bounding box center [35, 324] width 6 height 3
click at [11, 199] on div at bounding box center [11, 199] width 4 height 4
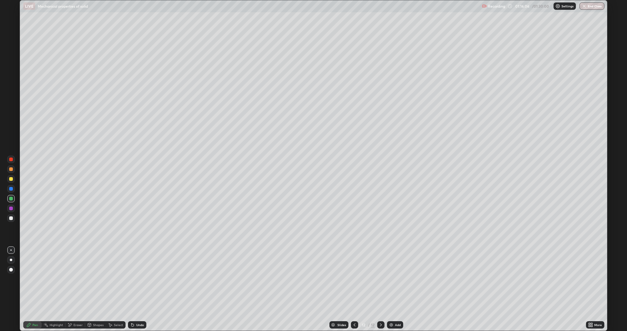
click at [397, 279] on div "Add" at bounding box center [398, 324] width 6 height 3
click at [13, 177] on div at bounding box center [10, 178] width 7 height 7
click at [11, 199] on div at bounding box center [11, 199] width 4 height 4
click at [139, 279] on div "Undo" at bounding box center [140, 324] width 8 height 3
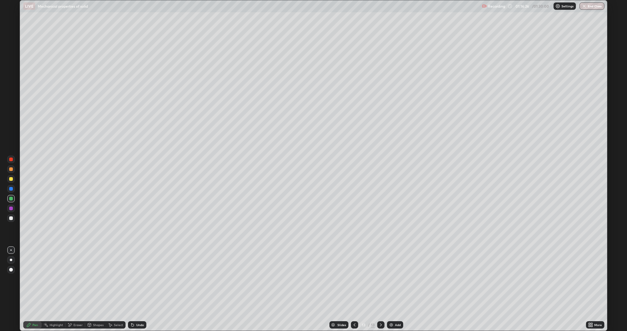
click at [136, 279] on div "Undo" at bounding box center [140, 324] width 8 height 3
click at [134, 279] on icon at bounding box center [132, 324] width 5 height 5
click at [132, 279] on icon at bounding box center [132, 324] width 5 height 5
click at [131, 279] on icon at bounding box center [132, 324] width 5 height 5
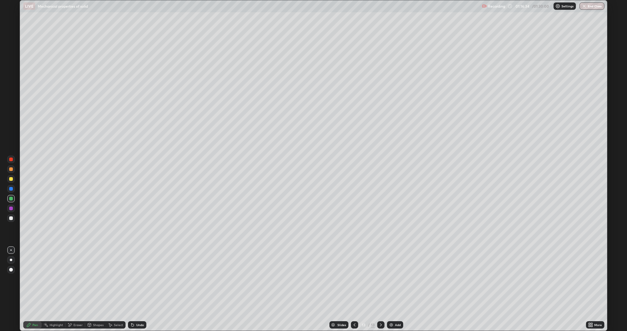
click at [117, 279] on div "Select" at bounding box center [116, 324] width 20 height 7
click at [137, 279] on div "Undo" at bounding box center [140, 324] width 8 height 3
click at [140, 279] on div "Undo" at bounding box center [140, 324] width 8 height 3
click at [141, 279] on div "Undo" at bounding box center [140, 324] width 8 height 3
click at [142, 279] on div "Undo" at bounding box center [140, 324] width 8 height 3
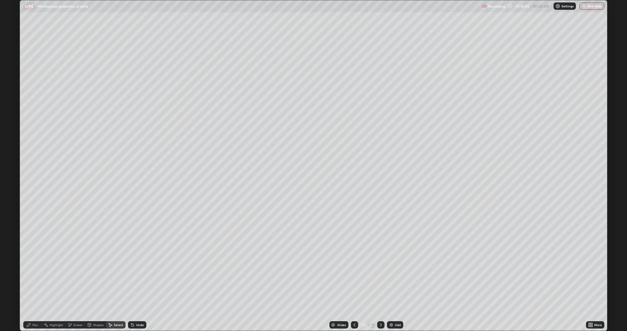
click at [142, 279] on div "Undo" at bounding box center [140, 324] width 8 height 3
click at [135, 279] on div "Undo" at bounding box center [137, 324] width 18 height 7
click at [137, 279] on div "Undo" at bounding box center [140, 324] width 8 height 3
click at [136, 279] on div "Undo" at bounding box center [137, 324] width 18 height 7
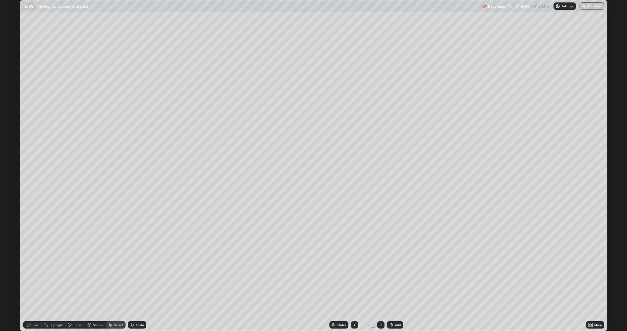
click at [136, 279] on div "Undo" at bounding box center [137, 324] width 18 height 7
click at [35, 279] on div "Pen" at bounding box center [35, 324] width 6 height 3
click at [36, 279] on div "Pen" at bounding box center [35, 324] width 6 height 3
click at [11, 208] on div at bounding box center [11, 209] width 4 height 4
click at [113, 279] on div "Select" at bounding box center [116, 324] width 20 height 7
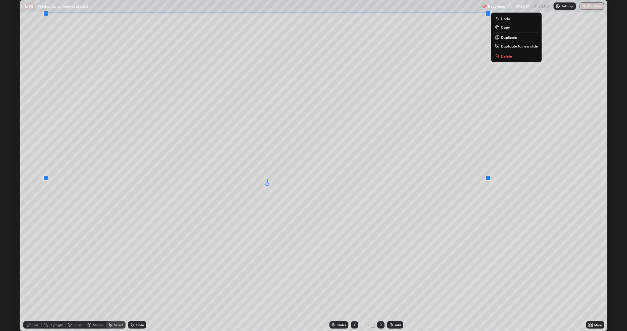
click at [440, 226] on div "0 ° Undo Copy Duplicate Duplicate to new slide Delete" at bounding box center [314, 165] width 588 height 330
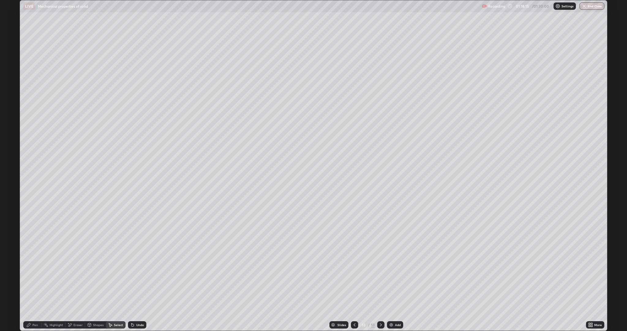
click at [36, 279] on div "Pen" at bounding box center [35, 324] width 6 height 3
click at [9, 219] on div at bounding box center [11, 218] width 4 height 4
click at [589, 279] on icon at bounding box center [591, 324] width 5 height 5
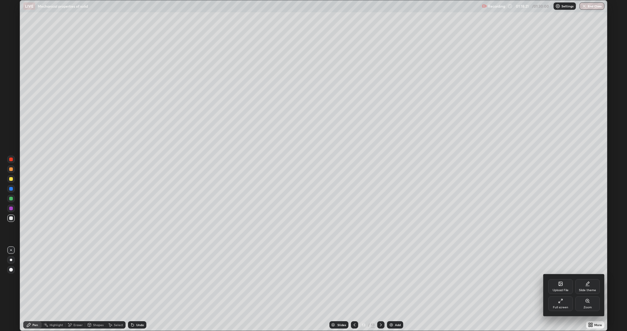
click at [568, 279] on div "Full screen" at bounding box center [560, 307] width 15 height 3
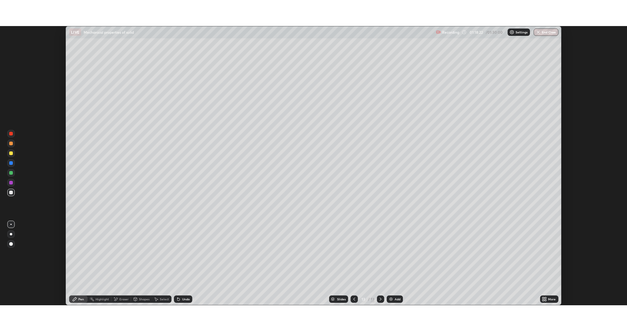
scroll to position [30360, 30011]
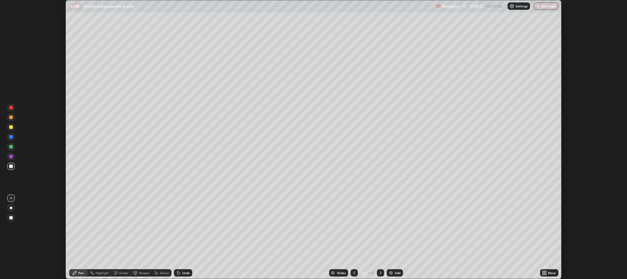
click at [554, 274] on div "More" at bounding box center [552, 272] width 8 height 3
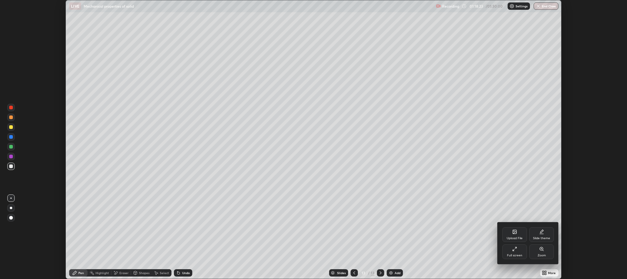
click at [512, 250] on div "Full screen" at bounding box center [515, 251] width 25 height 15
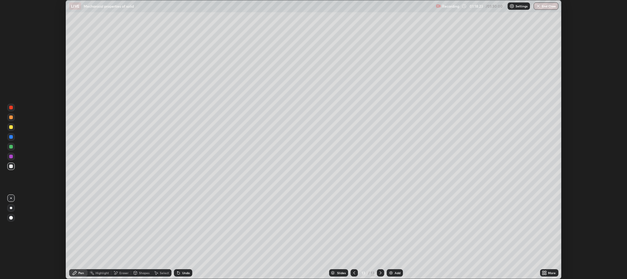
scroll to position [331, 627]
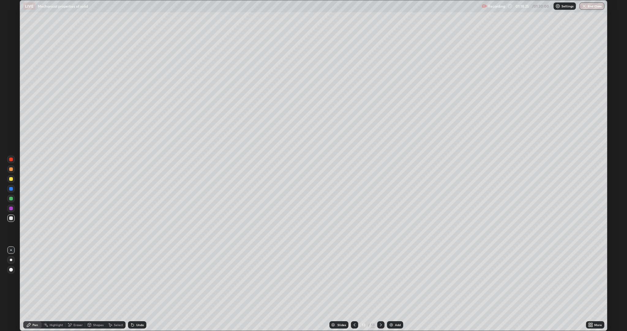
click at [139, 279] on div "Undo" at bounding box center [140, 324] width 8 height 3
click at [137, 279] on div "Undo" at bounding box center [140, 324] width 8 height 3
click at [135, 279] on div "Undo" at bounding box center [137, 324] width 18 height 7
click at [139, 279] on div "Undo" at bounding box center [140, 324] width 8 height 3
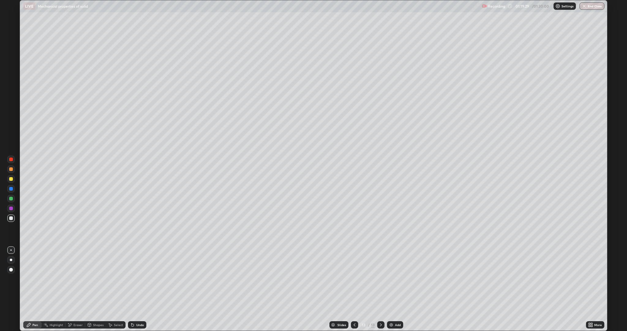
click at [11, 208] on div at bounding box center [11, 209] width 4 height 4
click at [403, 279] on div "Add" at bounding box center [395, 324] width 16 height 7
click at [11, 199] on div at bounding box center [11, 199] width 4 height 4
click at [354, 279] on icon at bounding box center [354, 324] width 5 height 5
click at [381, 279] on icon at bounding box center [381, 324] width 5 height 5
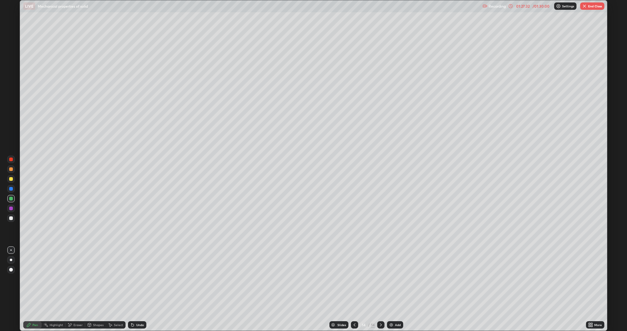
click at [11, 218] on div at bounding box center [11, 218] width 4 height 4
click at [397, 279] on div "Add" at bounding box center [398, 324] width 6 height 3
click at [12, 208] on div at bounding box center [11, 209] width 4 height 4
click at [143, 279] on div "Undo" at bounding box center [137, 324] width 18 height 7
click at [11, 199] on div at bounding box center [11, 199] width 4 height 4
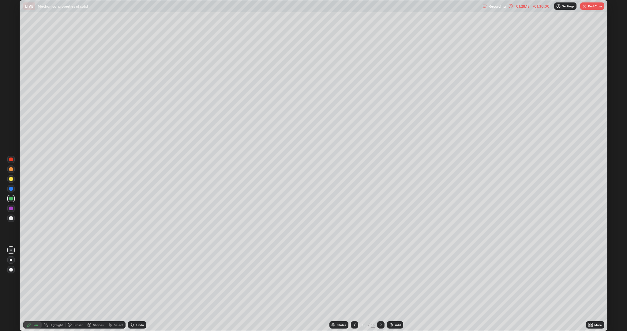
click at [12, 171] on div at bounding box center [11, 169] width 4 height 4
click at [9, 217] on div at bounding box center [11, 218] width 4 height 4
click at [136, 279] on div "Undo" at bounding box center [137, 324] width 18 height 7
click at [537, 6] on div "/ 01:30:00" at bounding box center [541, 6] width 19 height 4
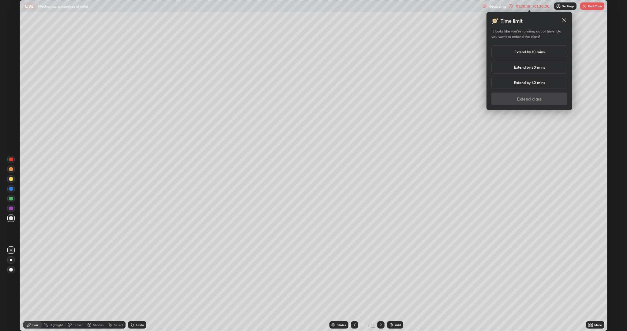
click at [528, 51] on h5 "Extend by 10 mins" at bounding box center [530, 52] width 30 height 6
click at [526, 100] on button "Extend class" at bounding box center [530, 99] width 76 height 12
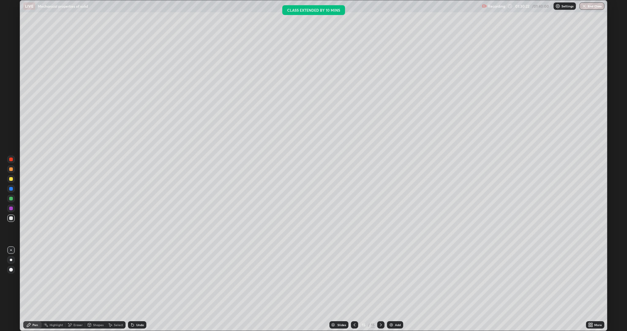
click at [11, 208] on div at bounding box center [11, 209] width 4 height 4
click at [398, 279] on div "Add" at bounding box center [398, 324] width 6 height 3
click at [12, 219] on div at bounding box center [11, 218] width 4 height 4
click at [11, 208] on div at bounding box center [11, 209] width 4 height 4
click at [89, 279] on icon at bounding box center [89, 325] width 0 height 2
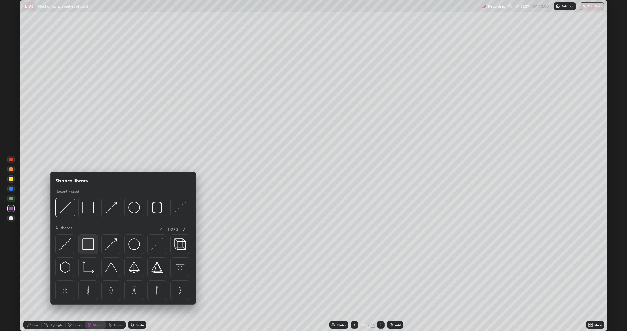
click at [88, 247] on img at bounding box center [88, 244] width 12 height 12
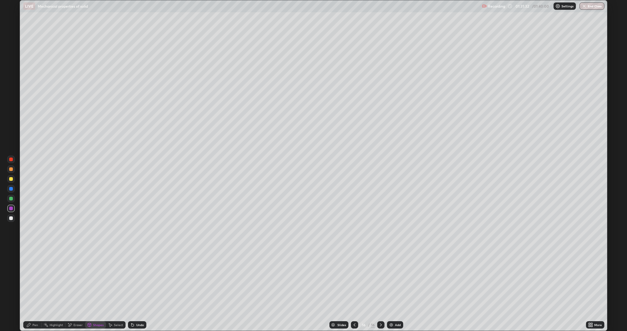
click at [102, 279] on div "Shapes" at bounding box center [98, 324] width 10 height 3
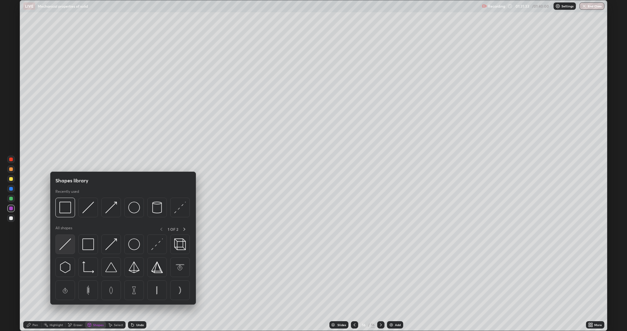
click at [67, 244] on img at bounding box center [65, 244] width 12 height 12
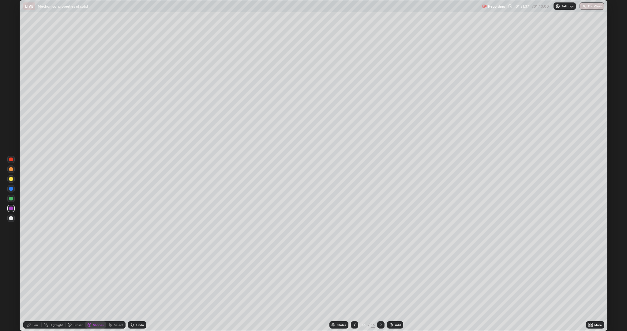
click at [36, 279] on div "Pen" at bounding box center [35, 324] width 6 height 3
click at [11, 218] on div at bounding box center [11, 218] width 4 height 4
click at [141, 279] on div "Undo" at bounding box center [140, 324] width 8 height 3
click at [142, 279] on div "Undo" at bounding box center [140, 324] width 8 height 3
click at [134, 279] on icon at bounding box center [132, 324] width 5 height 5
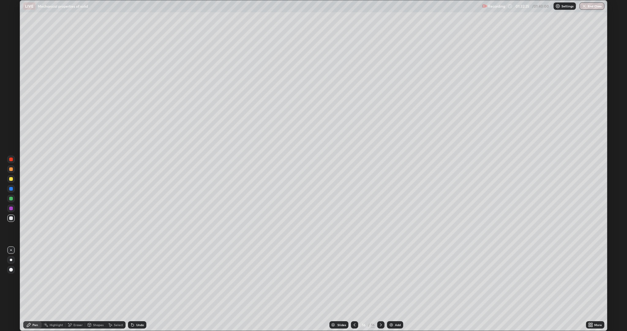
click at [11, 169] on div at bounding box center [11, 169] width 4 height 4
click at [138, 279] on div "Undo" at bounding box center [140, 324] width 8 height 3
click at [11, 199] on div at bounding box center [11, 199] width 4 height 4
click at [13, 179] on div at bounding box center [11, 179] width 4 height 4
click at [74, 279] on div "Eraser" at bounding box center [78, 324] width 9 height 3
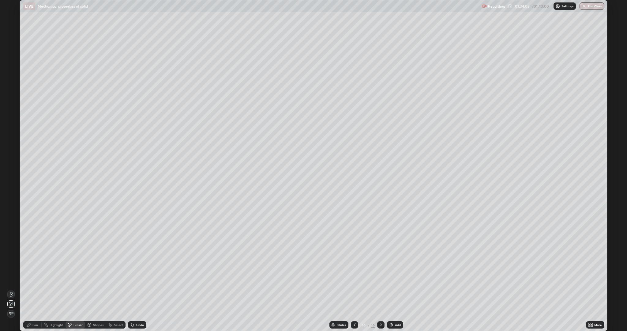
click at [37, 279] on div "Pen" at bounding box center [35, 324] width 6 height 3
click at [12, 218] on div at bounding box center [11, 218] width 4 height 4
click at [136, 279] on div "Undo" at bounding box center [140, 324] width 8 height 3
click at [11, 208] on div at bounding box center [11, 209] width 4 height 4
click at [109, 279] on icon at bounding box center [110, 325] width 3 height 4
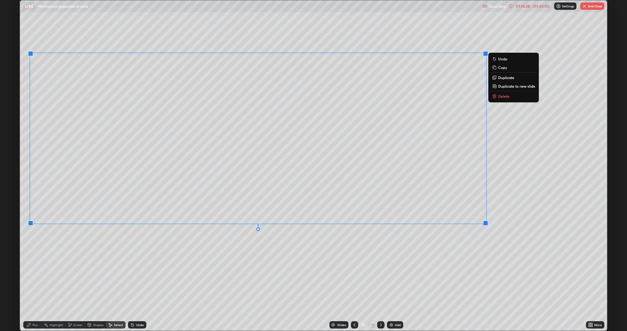
click at [438, 263] on div "0 ° Undo Copy Duplicate Duplicate to new slide Delete" at bounding box center [314, 165] width 588 height 330
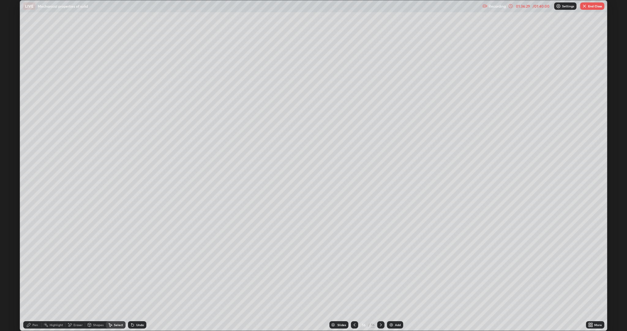
click at [35, 279] on div "Pen" at bounding box center [35, 324] width 6 height 3
click at [596, 279] on div "More" at bounding box center [599, 324] width 8 height 3
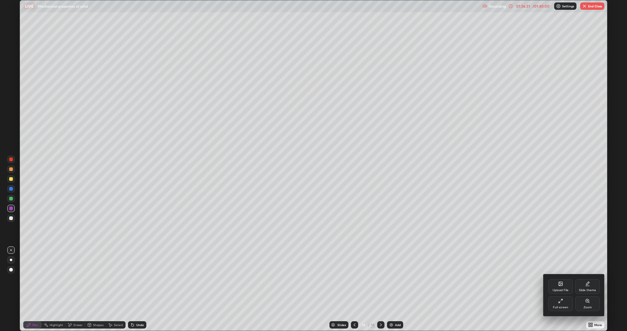
click at [565, 279] on div "Full screen" at bounding box center [560, 307] width 15 height 3
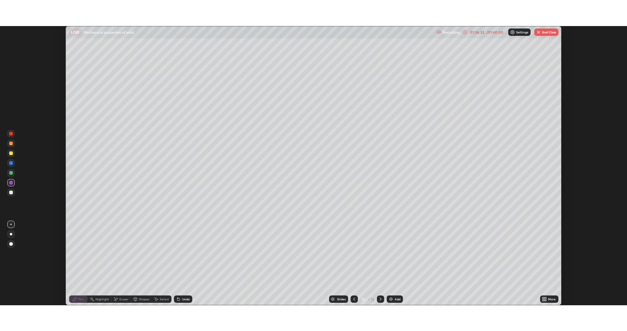
scroll to position [30360, 30011]
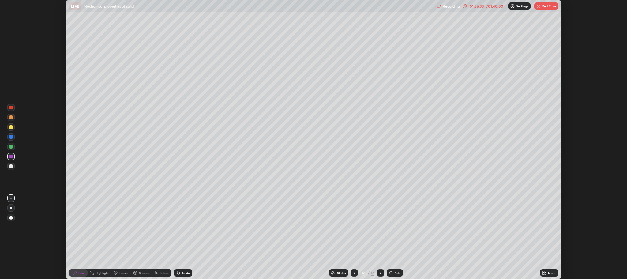
click at [552, 272] on div "More" at bounding box center [552, 272] width 8 height 3
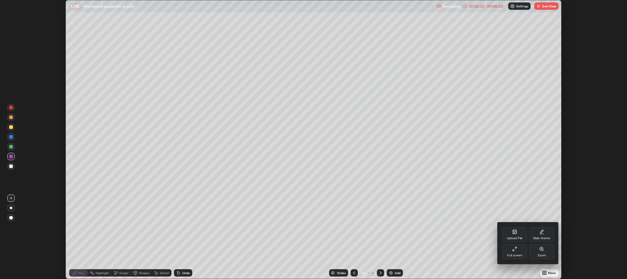
click at [510, 250] on div "Full screen" at bounding box center [515, 251] width 25 height 15
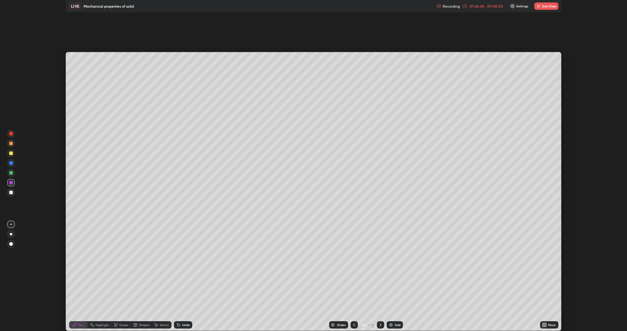
scroll to position [331, 627]
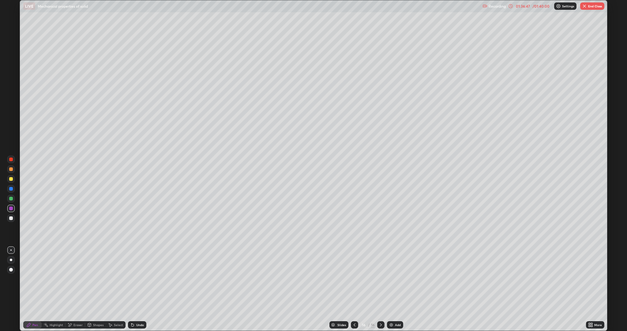
click at [140, 279] on div "Undo" at bounding box center [140, 324] width 8 height 3
click at [11, 218] on div at bounding box center [11, 218] width 4 height 4
click at [597, 7] on button "End Class" at bounding box center [593, 5] width 24 height 7
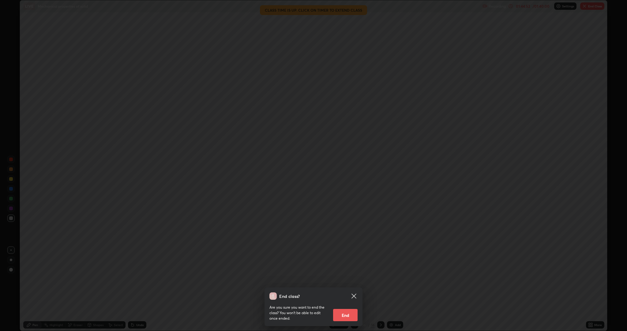
click at [346, 279] on button "End" at bounding box center [345, 315] width 25 height 12
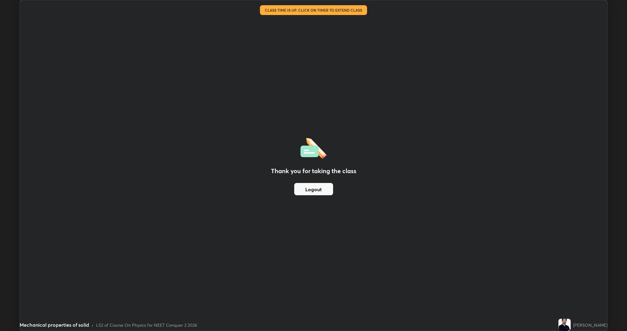
click at [318, 193] on button "Logout" at bounding box center [313, 189] width 39 height 12
click at [316, 188] on button "Logout" at bounding box center [313, 189] width 39 height 12
